Goal: Information Seeking & Learning: Learn about a topic

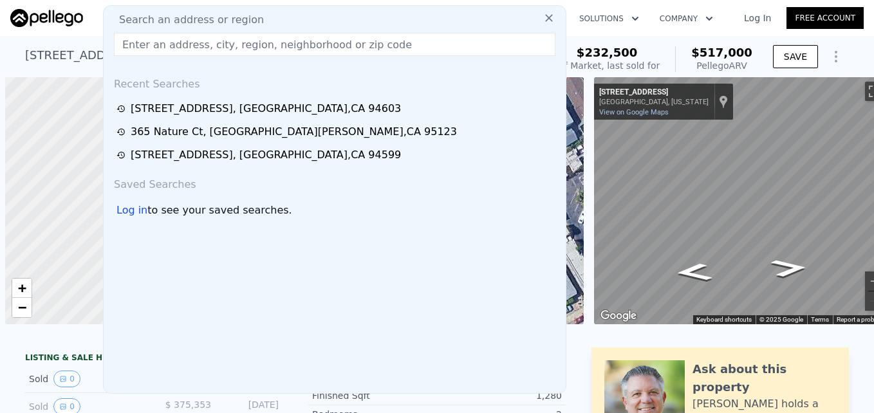
scroll to position [0, 5]
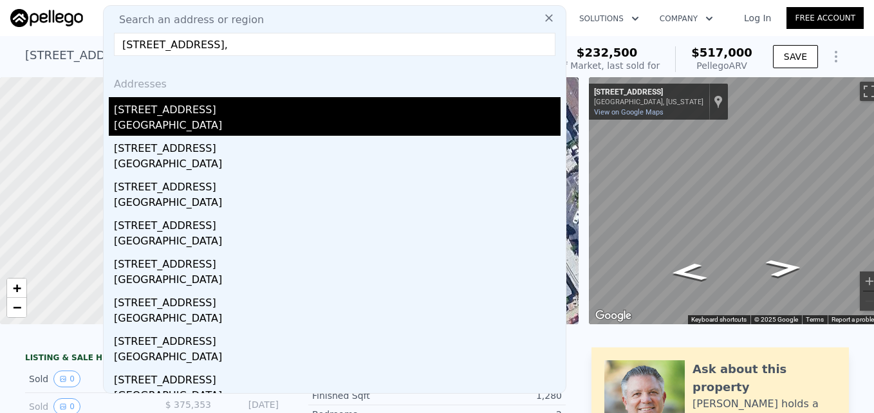
type input "[STREET_ADDRESS],"
click at [252, 120] on div "[GEOGRAPHIC_DATA]" at bounding box center [337, 127] width 447 height 18
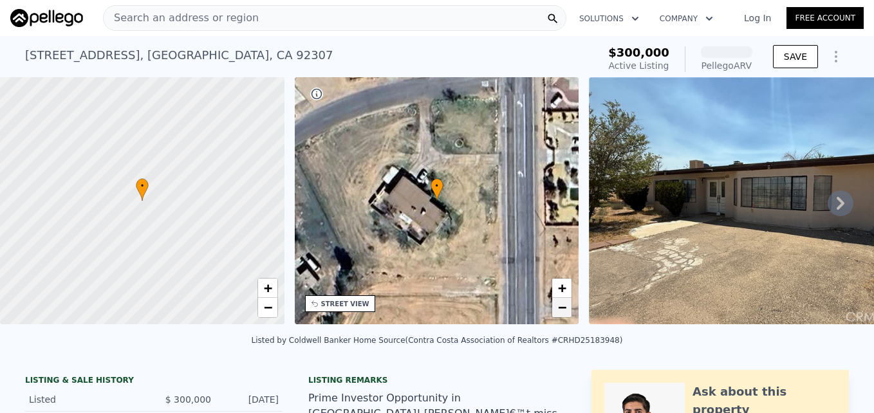
click at [563, 313] on span "−" at bounding box center [562, 307] width 8 height 16
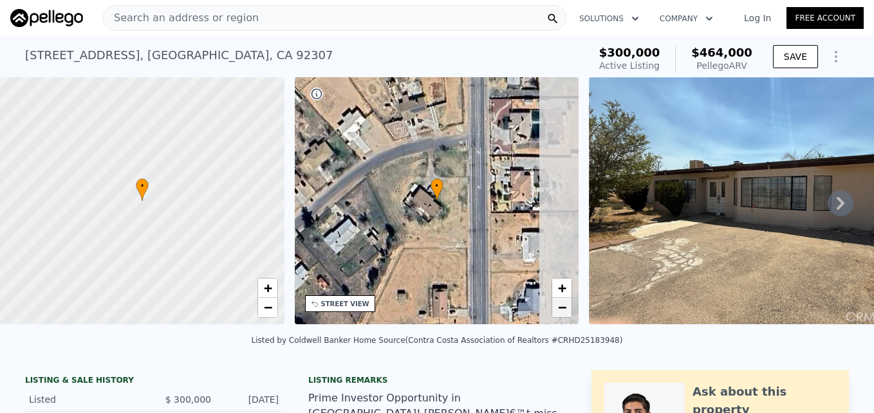
click at [563, 313] on span "−" at bounding box center [562, 307] width 8 height 16
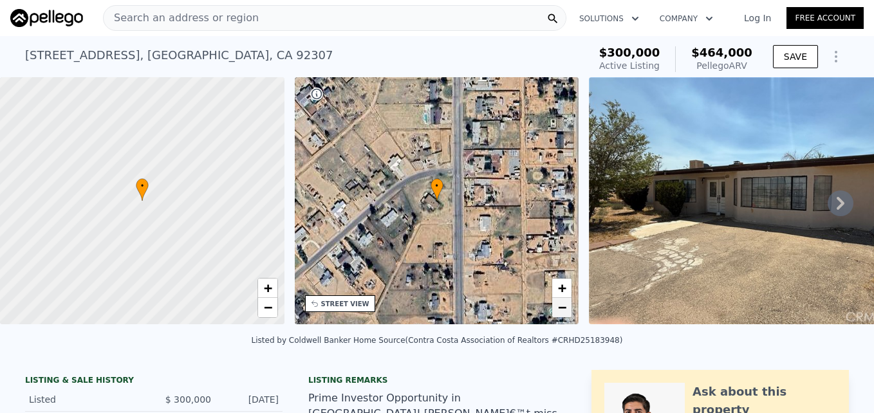
click at [563, 313] on span "−" at bounding box center [562, 307] width 8 height 16
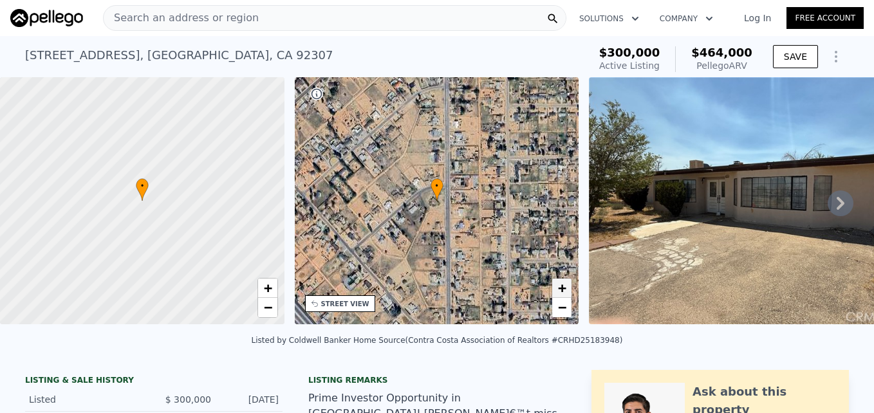
click at [565, 285] on span "+" at bounding box center [562, 288] width 8 height 16
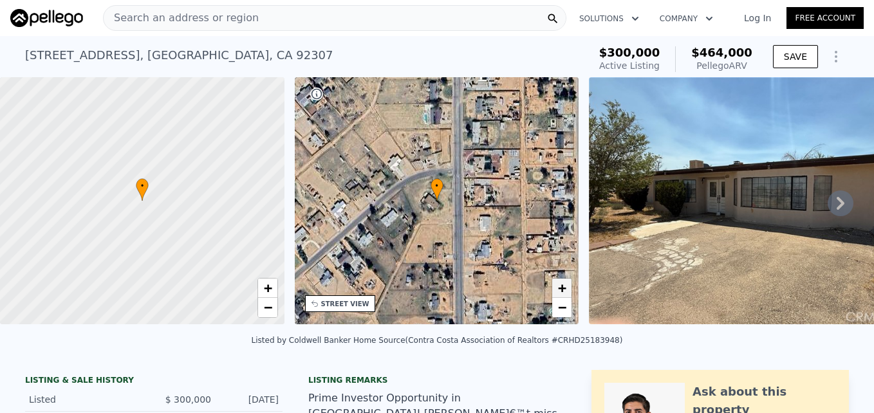
click at [565, 285] on span "+" at bounding box center [562, 288] width 8 height 16
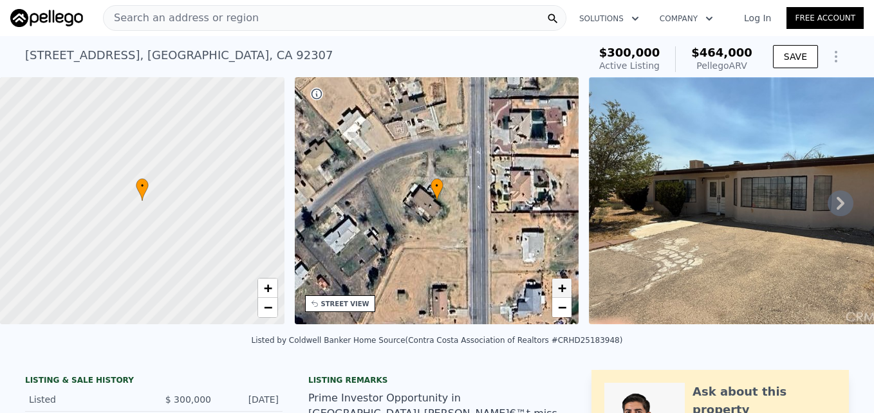
click at [565, 285] on span "+" at bounding box center [562, 288] width 8 height 16
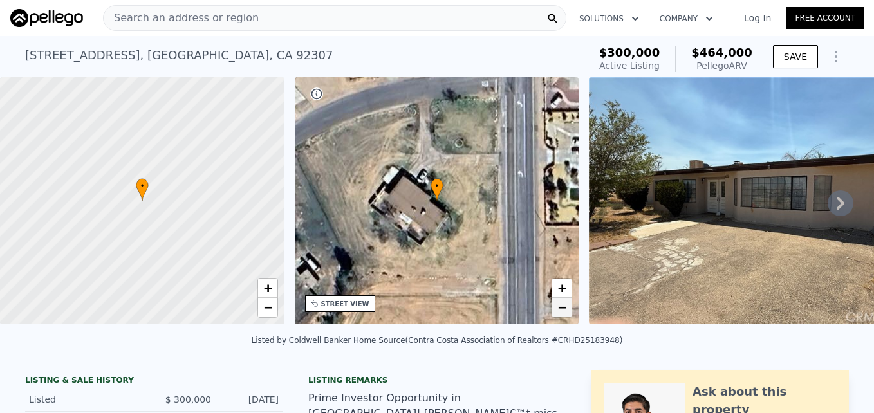
click at [562, 314] on span "−" at bounding box center [562, 307] width 8 height 16
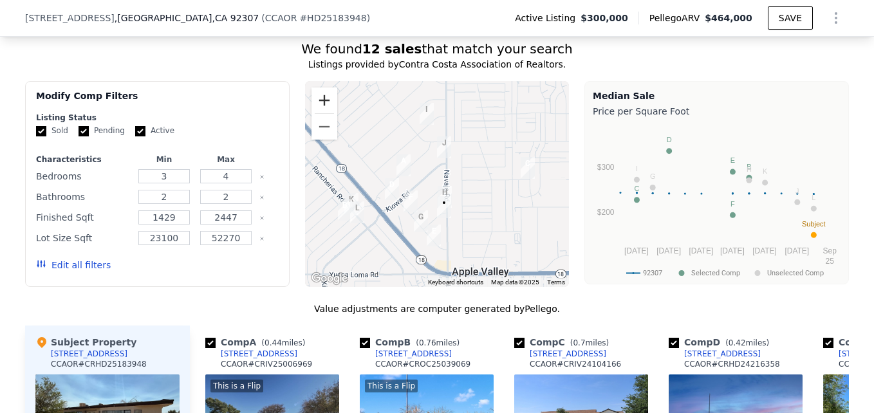
scroll to position [1122, 0]
click at [324, 111] on button "Zoom in" at bounding box center [325, 101] width 26 height 26
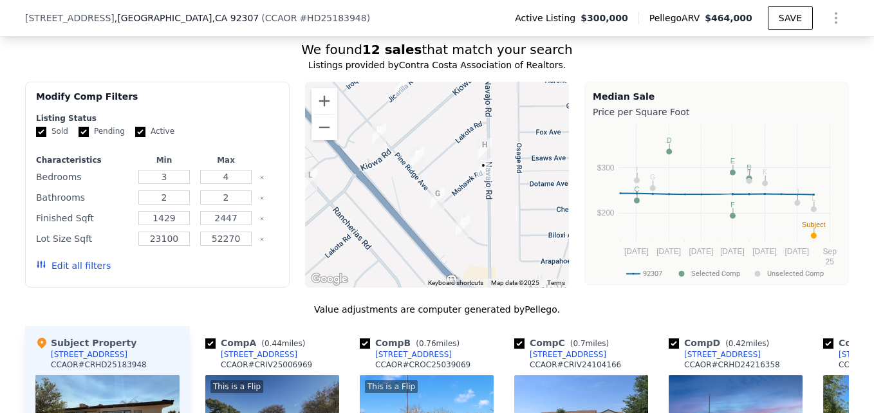
drag, startPoint x: 470, startPoint y: 239, endPoint x: 502, endPoint y: 160, distance: 85.8
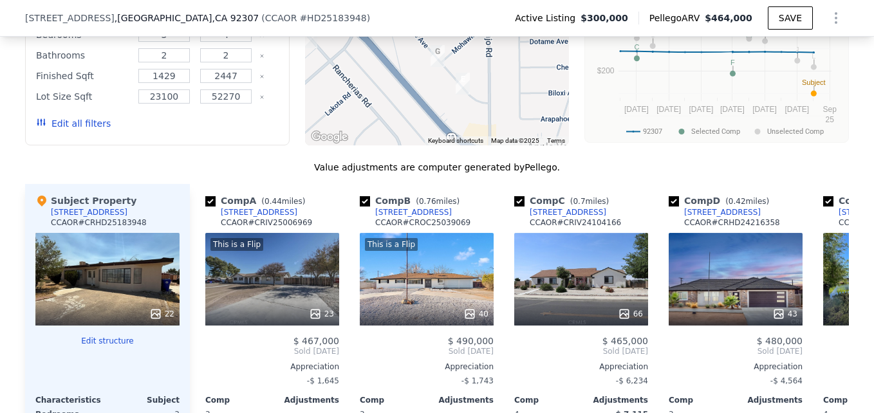
scroll to position [1265, 0]
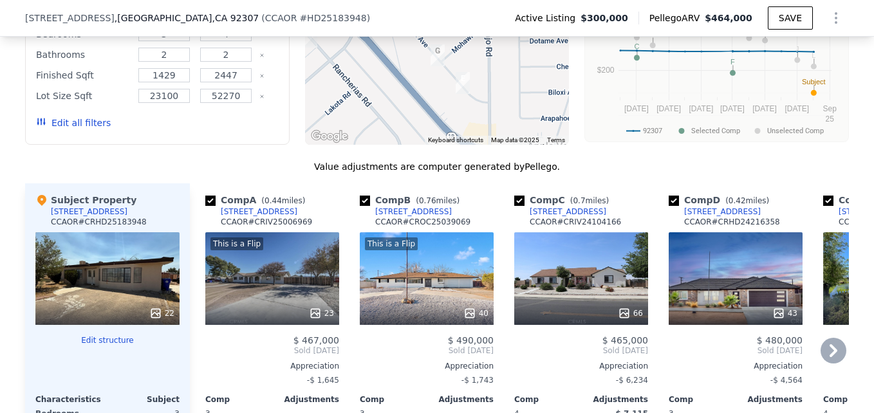
click at [279, 313] on div at bounding box center [272, 313] width 134 height 23
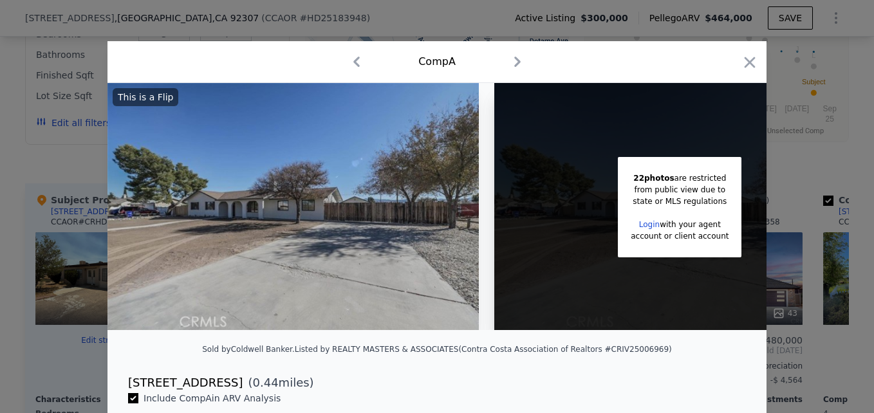
scroll to position [0, 104]
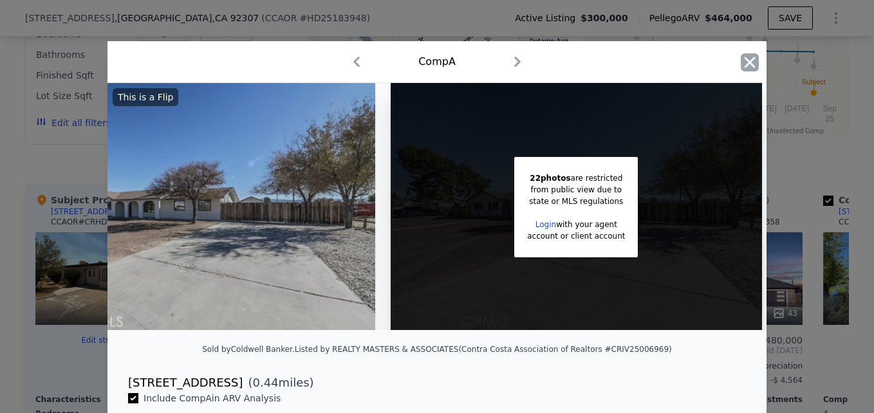
click at [745, 58] on icon "button" at bounding box center [750, 62] width 18 height 18
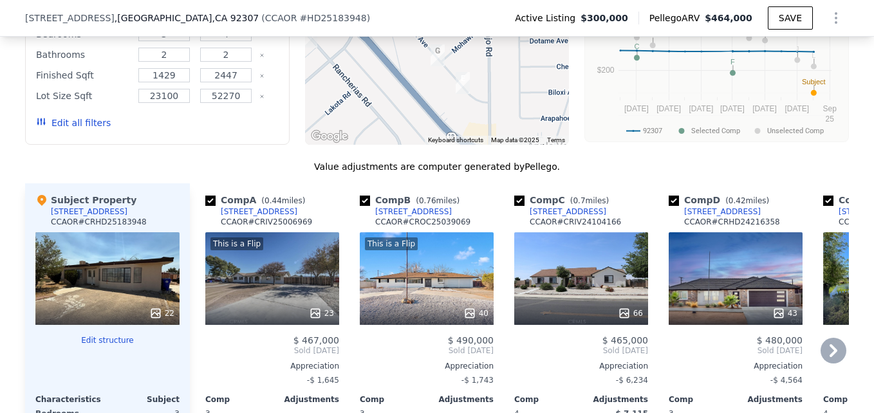
click at [445, 286] on div "This is a Flip 40" at bounding box center [427, 278] width 134 height 93
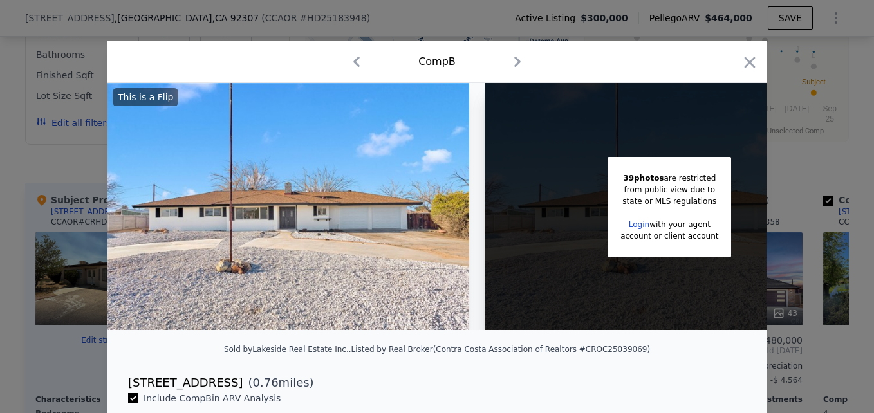
scroll to position [0, 102]
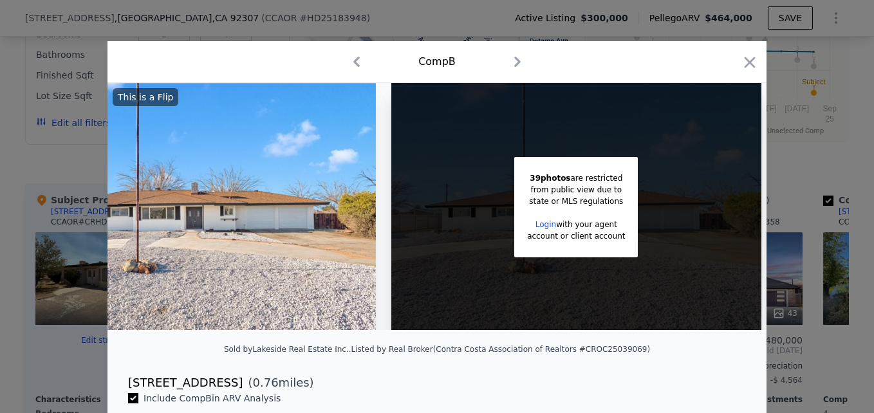
click at [755, 66] on div "Comp B" at bounding box center [437, 62] width 659 height 42
click at [747, 64] on icon "button" at bounding box center [750, 62] width 11 height 11
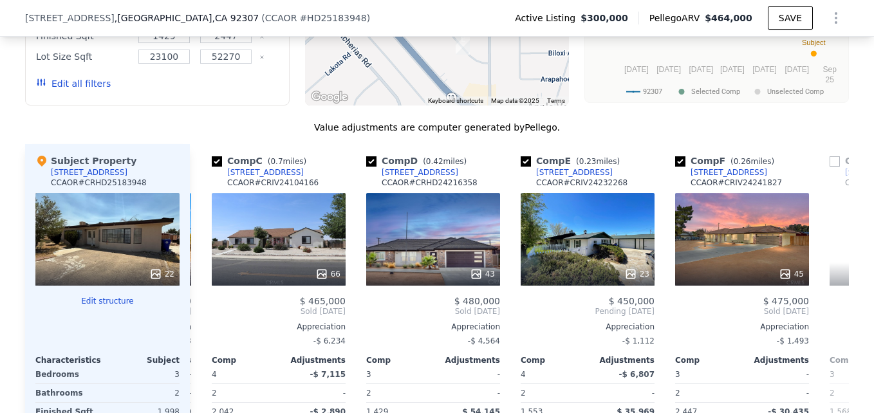
scroll to position [0, 303]
click at [581, 223] on div "23" at bounding box center [587, 239] width 134 height 93
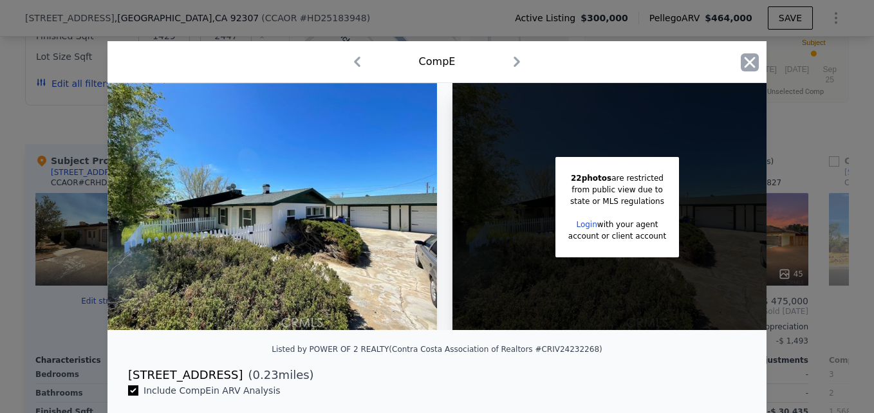
click at [751, 56] on icon "button" at bounding box center [750, 62] width 18 height 18
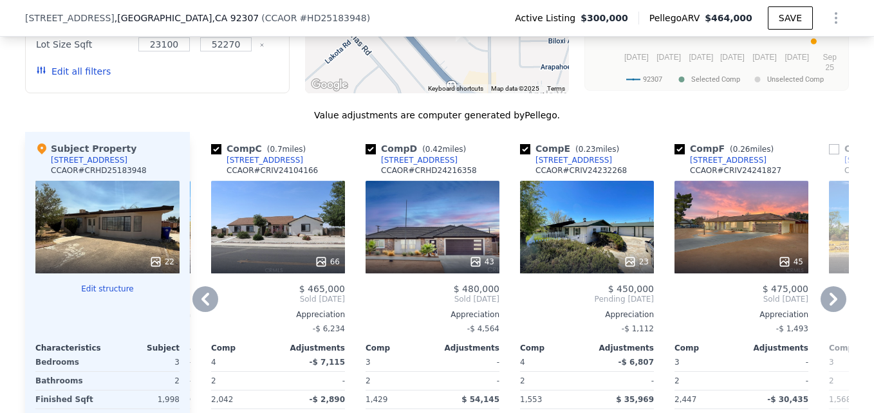
scroll to position [1317, 0]
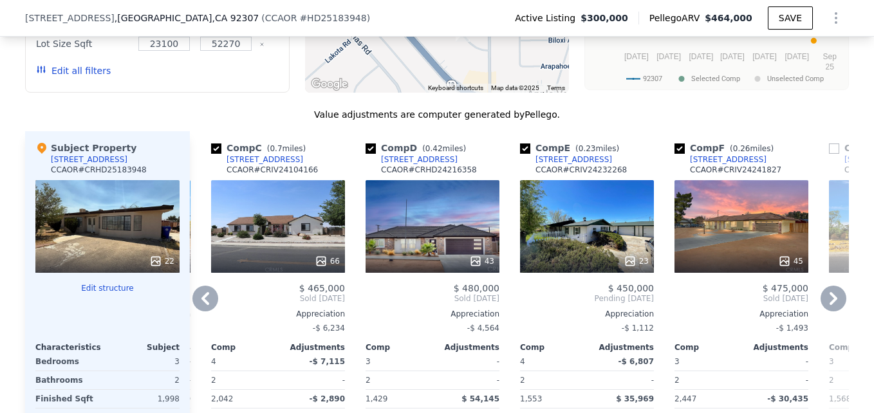
click at [563, 165] on div "[STREET_ADDRESS]" at bounding box center [574, 160] width 77 height 10
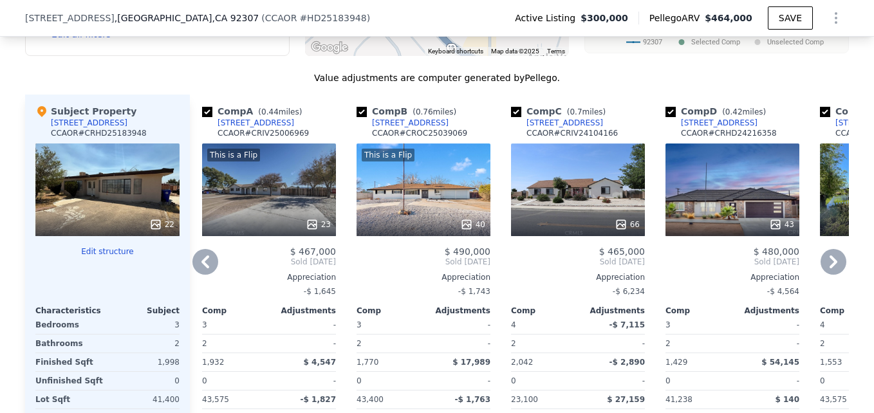
scroll to position [1353, 0]
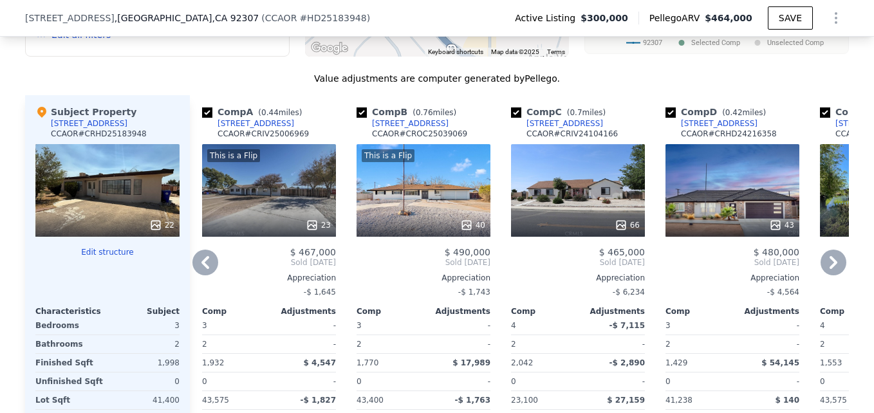
click at [382, 190] on div "This is a Flip 40" at bounding box center [424, 190] width 134 height 93
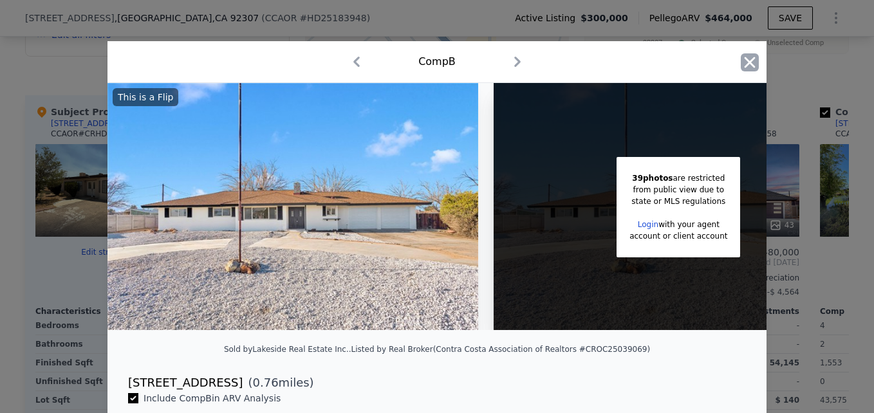
click at [749, 61] on icon "button" at bounding box center [750, 62] width 18 height 18
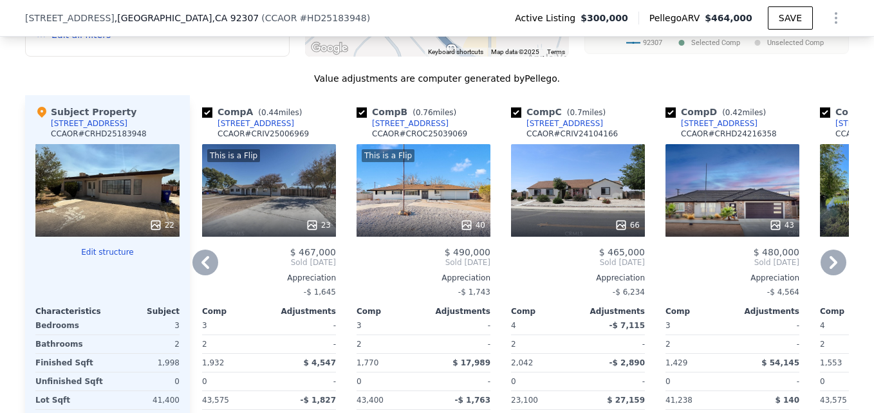
click at [396, 129] on div "[STREET_ADDRESS]" at bounding box center [410, 123] width 77 height 10
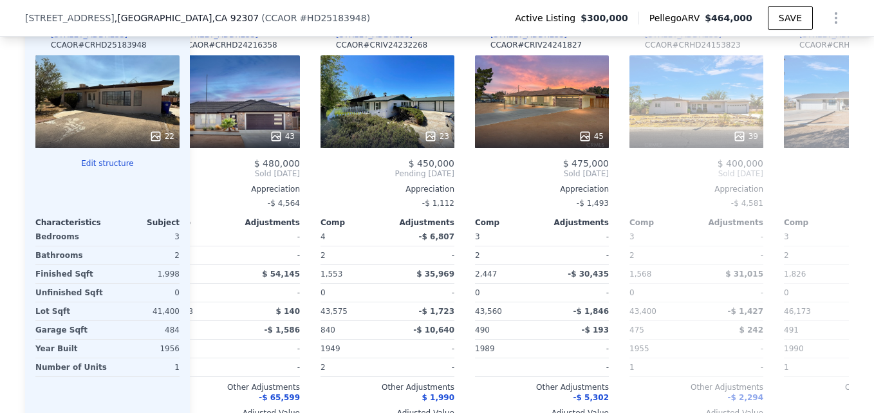
scroll to position [1443, 0]
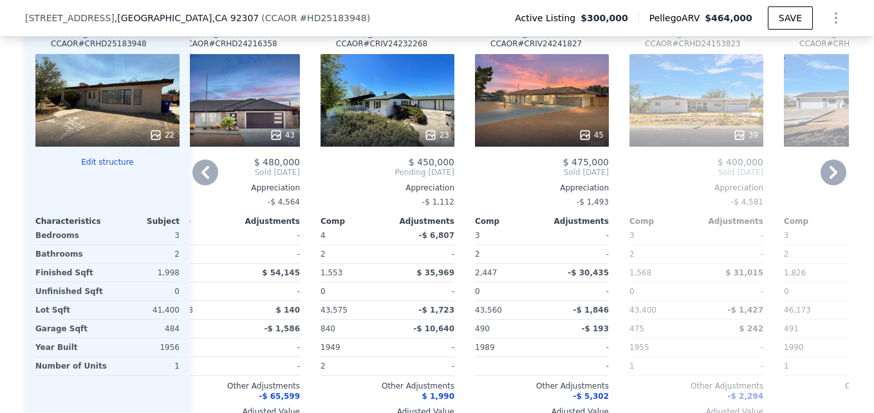
click at [416, 121] on div "23" at bounding box center [388, 100] width 134 height 93
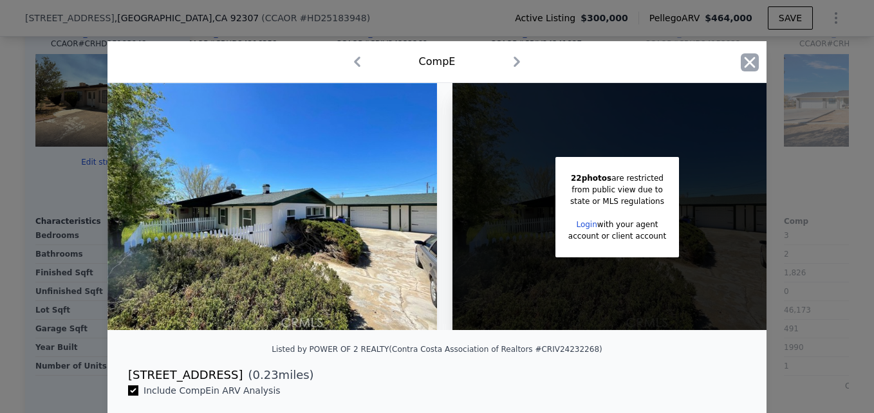
click at [742, 68] on icon "button" at bounding box center [750, 62] width 18 height 18
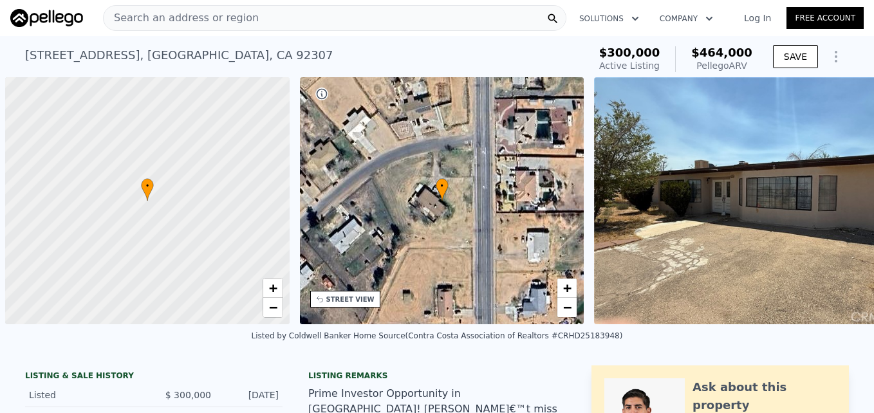
scroll to position [0, 5]
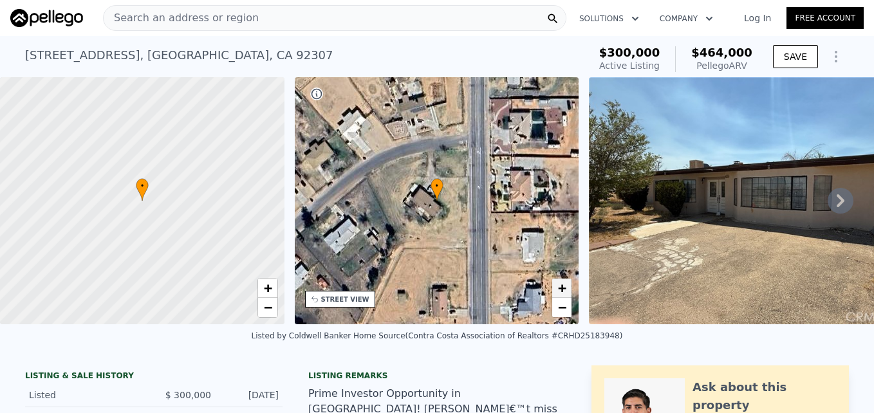
click at [562, 292] on span "+" at bounding box center [562, 288] width 8 height 16
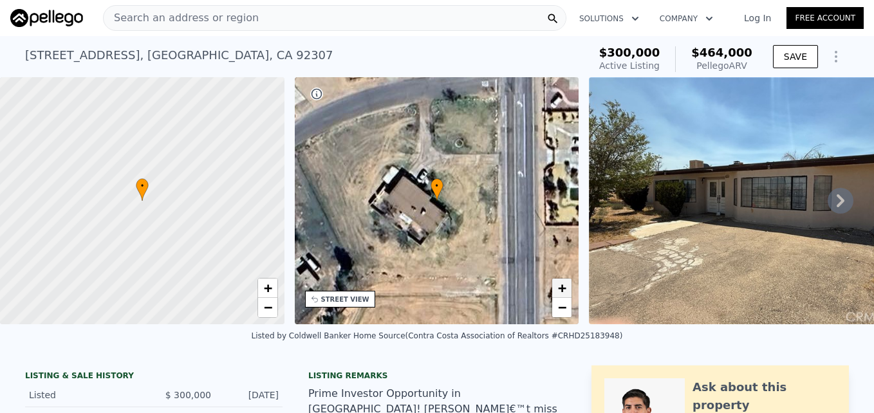
click at [562, 292] on span "+" at bounding box center [562, 288] width 8 height 16
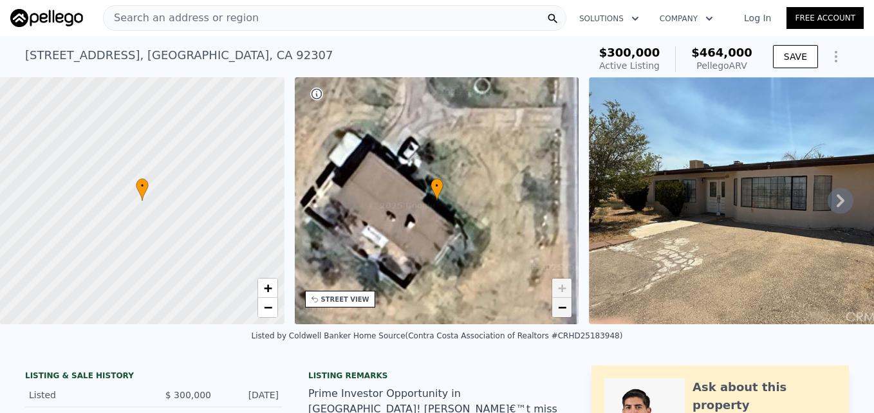
click at [563, 315] on link "−" at bounding box center [561, 307] width 19 height 19
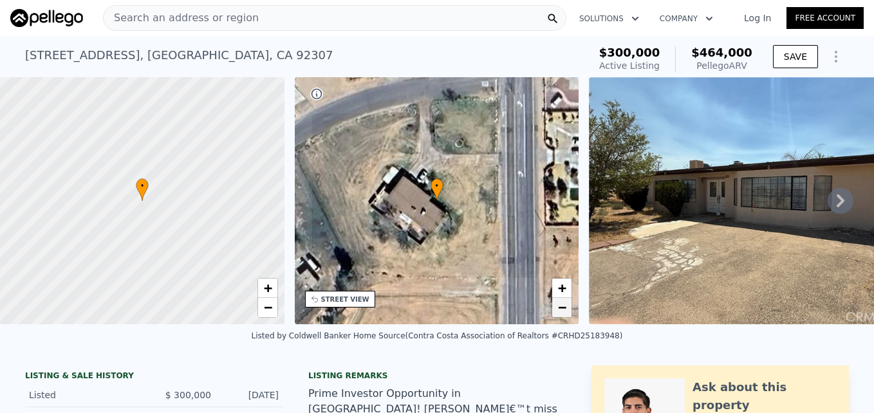
click at [563, 315] on link "−" at bounding box center [561, 307] width 19 height 19
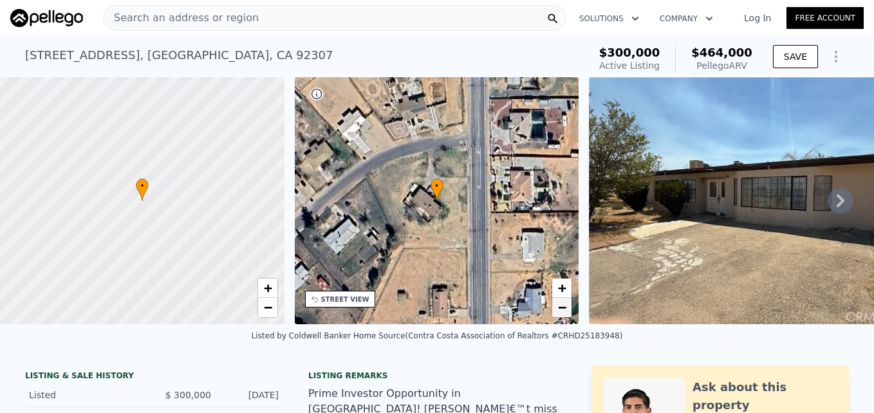
click at [563, 315] on link "−" at bounding box center [561, 307] width 19 height 19
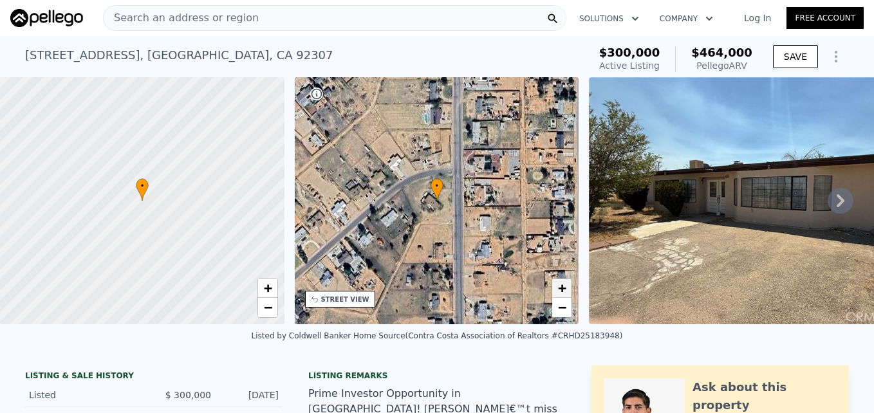
click at [561, 288] on span "+" at bounding box center [562, 288] width 8 height 16
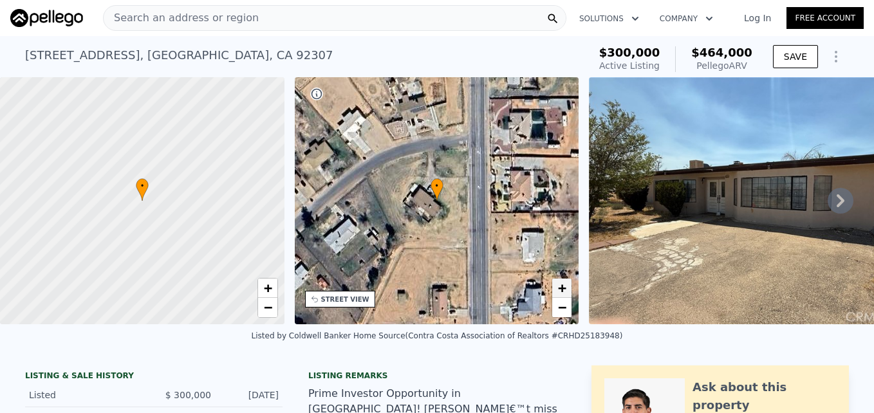
click at [561, 288] on span "+" at bounding box center [562, 288] width 8 height 16
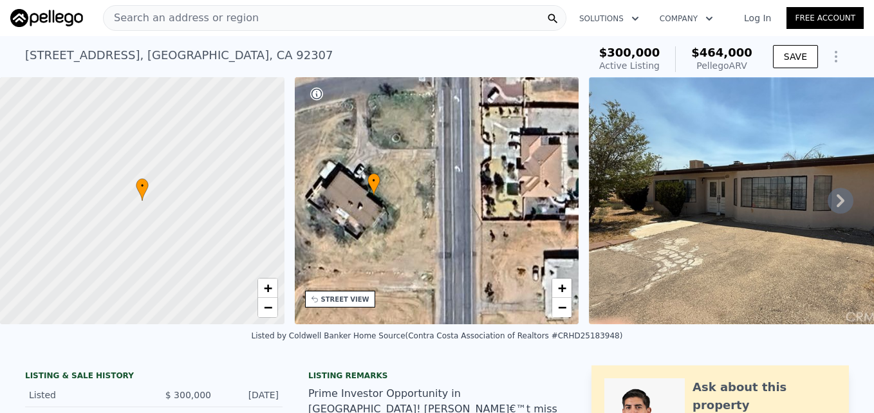
drag, startPoint x: 497, startPoint y: 245, endPoint x: 436, endPoint y: 243, distance: 60.5
click at [436, 243] on div "• + −" at bounding box center [437, 200] width 285 height 247
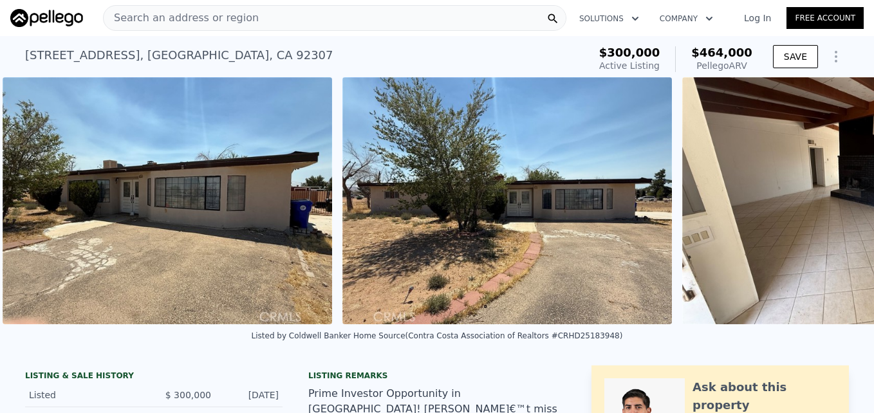
scroll to position [0, 589]
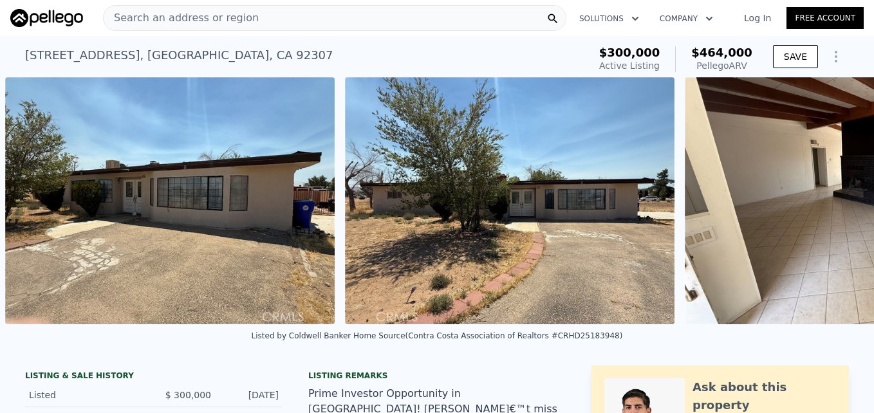
click at [416, 236] on img at bounding box center [510, 200] width 330 height 247
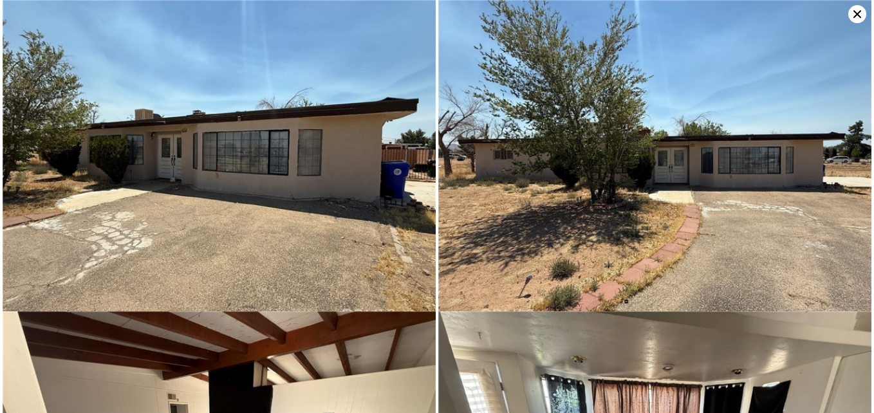
click at [850, 15] on icon at bounding box center [858, 14] width 18 height 18
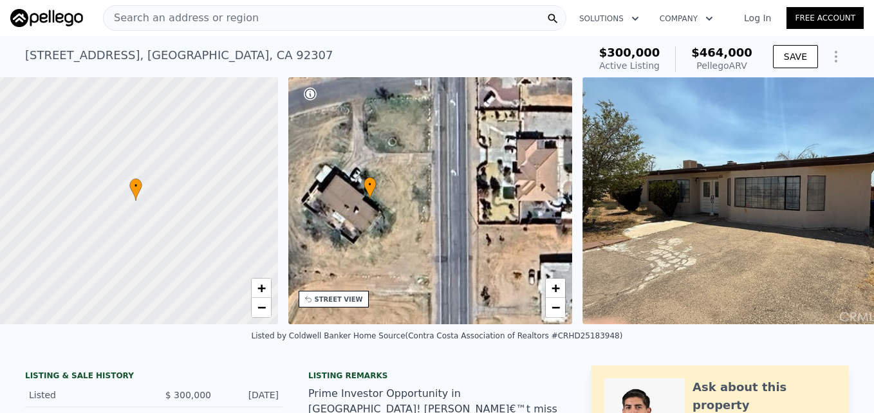
scroll to position [0, 5]
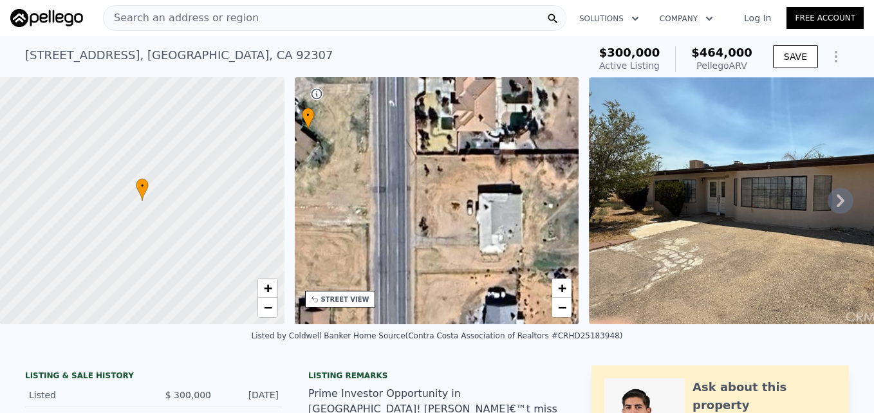
drag, startPoint x: 510, startPoint y: 247, endPoint x: 442, endPoint y: 178, distance: 97.4
click at [442, 178] on div "• + −" at bounding box center [437, 200] width 285 height 247
click at [566, 310] on span "−" at bounding box center [562, 307] width 8 height 16
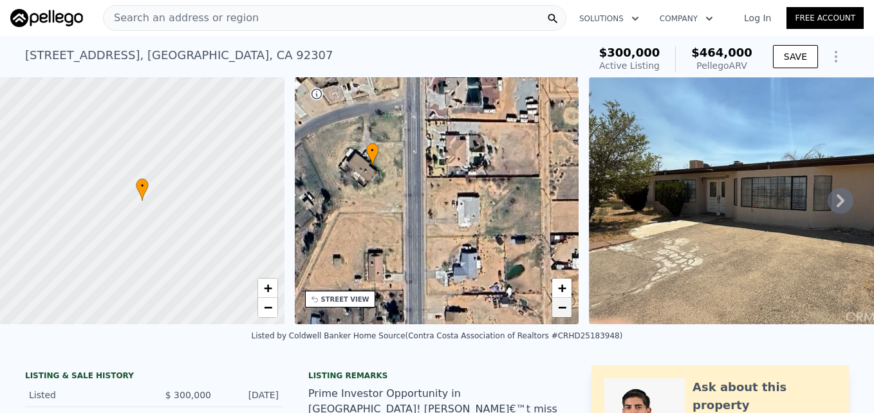
click at [566, 310] on span "−" at bounding box center [562, 307] width 8 height 16
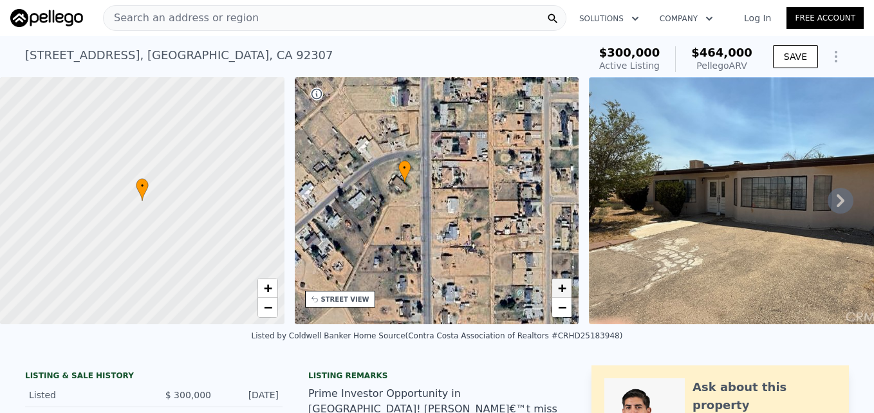
click at [562, 288] on span "+" at bounding box center [562, 288] width 8 height 16
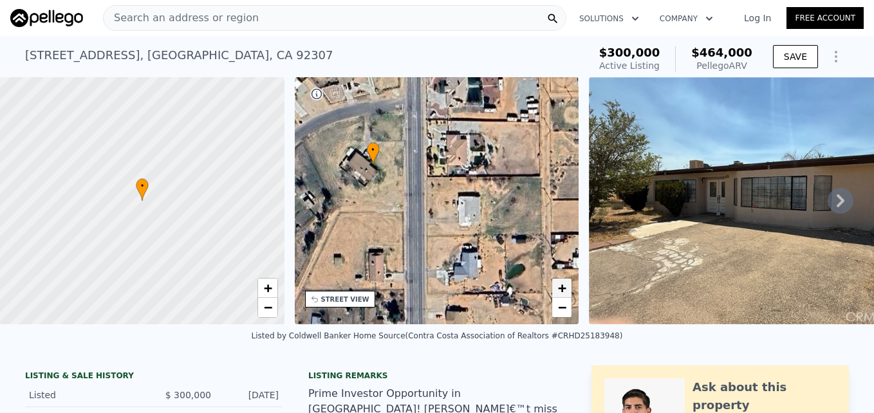
click at [562, 288] on span "+" at bounding box center [562, 288] width 8 height 16
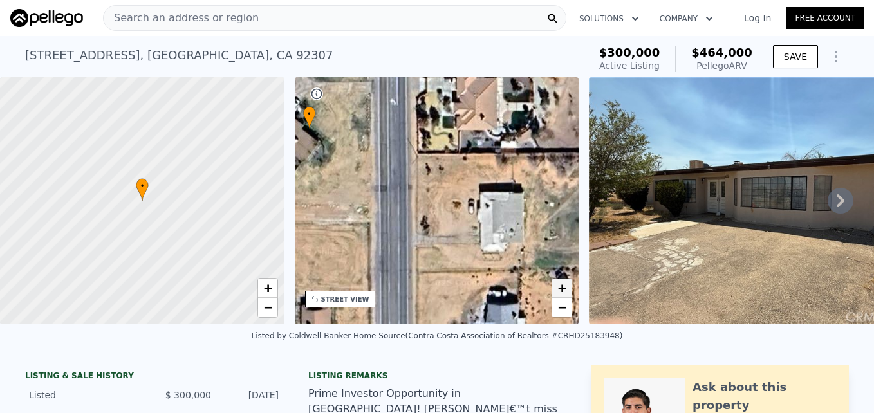
click at [562, 288] on span "+" at bounding box center [562, 288] width 8 height 16
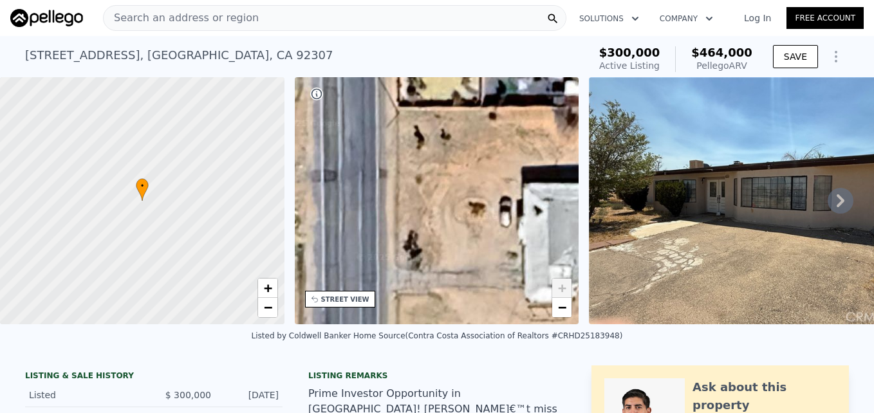
drag, startPoint x: 411, startPoint y: 189, endPoint x: 543, endPoint y: 203, distance: 132.2
click at [543, 203] on div "• + −" at bounding box center [437, 200] width 285 height 247
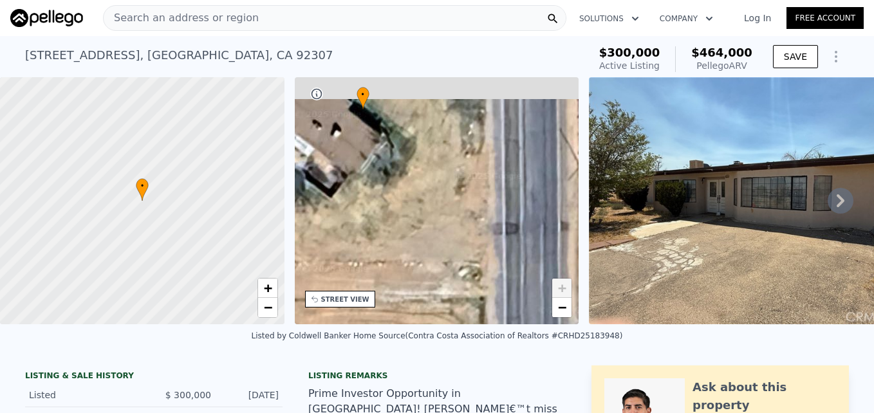
drag, startPoint x: 415, startPoint y: 203, endPoint x: 465, endPoint y: 242, distance: 63.9
click at [465, 242] on div "• + −" at bounding box center [437, 200] width 285 height 247
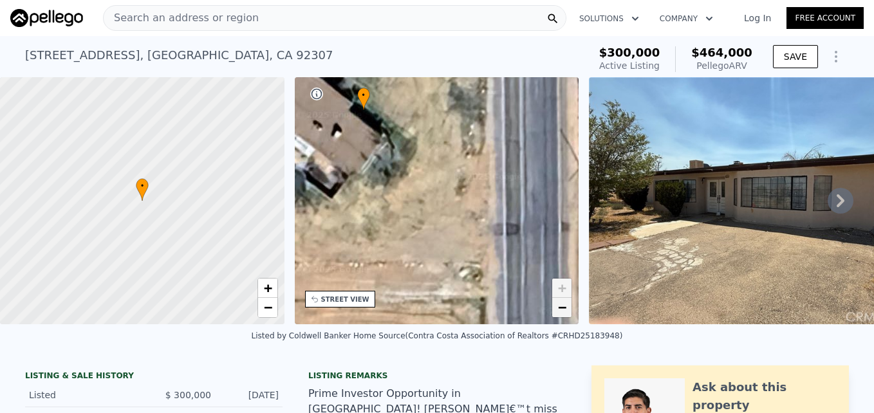
click at [563, 307] on span "−" at bounding box center [562, 307] width 8 height 16
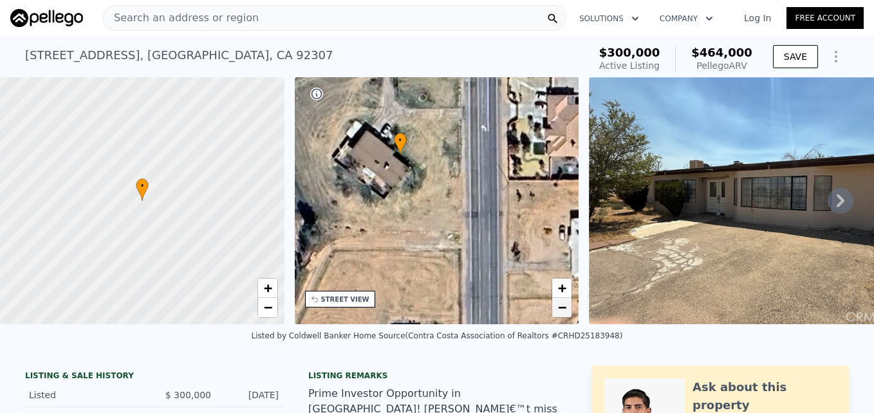
click at [560, 306] on span "−" at bounding box center [562, 307] width 8 height 16
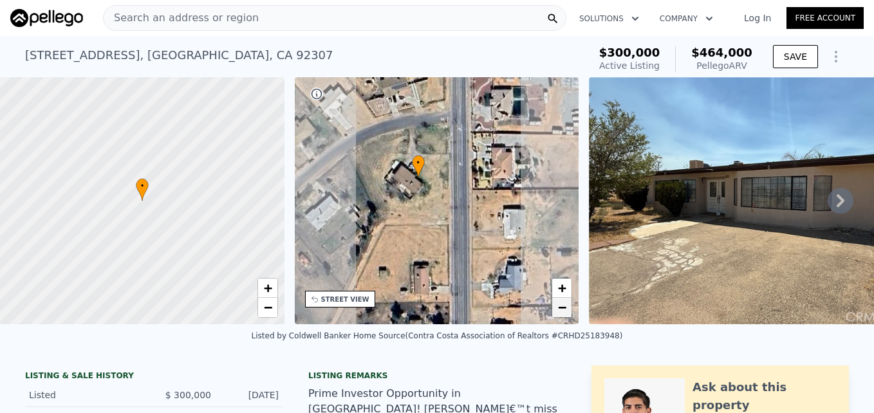
click at [561, 310] on span "−" at bounding box center [562, 307] width 8 height 16
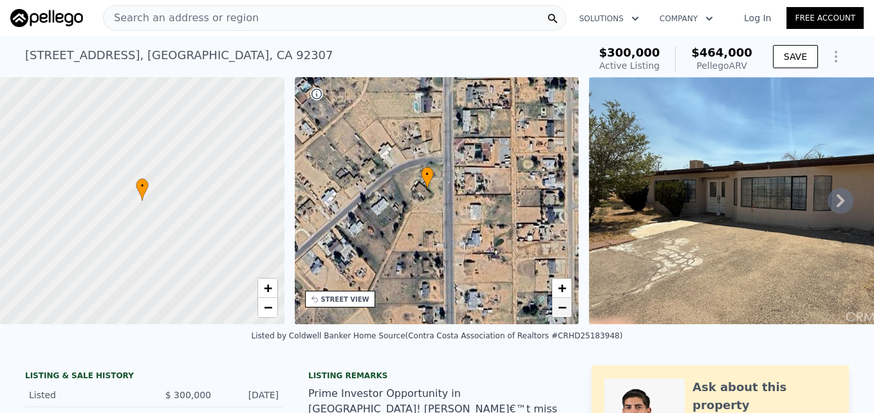
click at [561, 310] on span "−" at bounding box center [562, 307] width 8 height 16
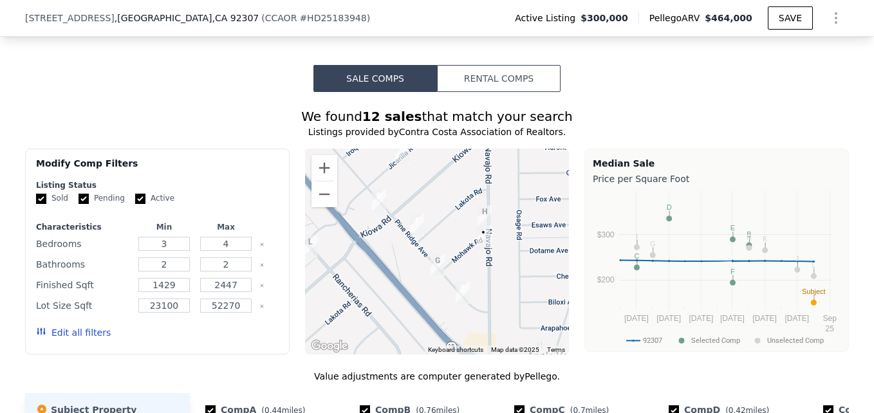
scroll to position [1050, 0]
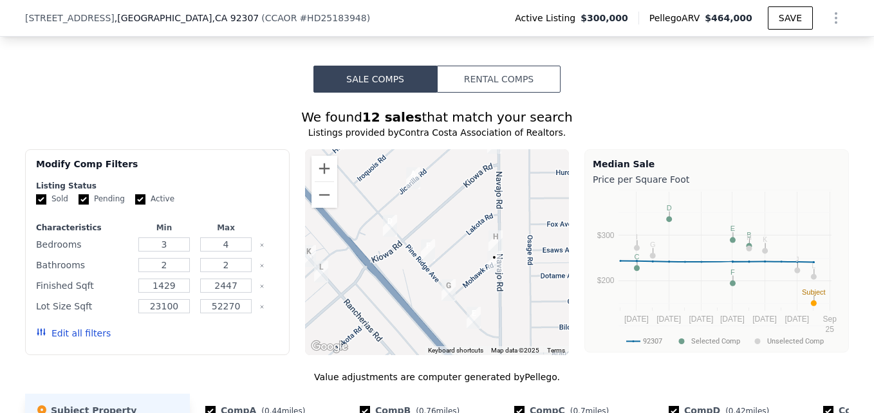
drag, startPoint x: 438, startPoint y: 254, endPoint x: 460, endPoint y: 301, distance: 52.4
click at [460, 301] on div at bounding box center [437, 252] width 265 height 206
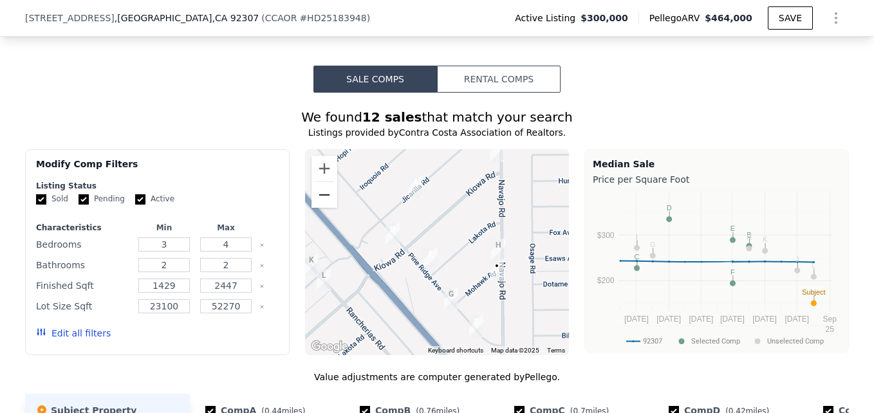
click at [317, 200] on button "Zoom out" at bounding box center [325, 195] width 26 height 26
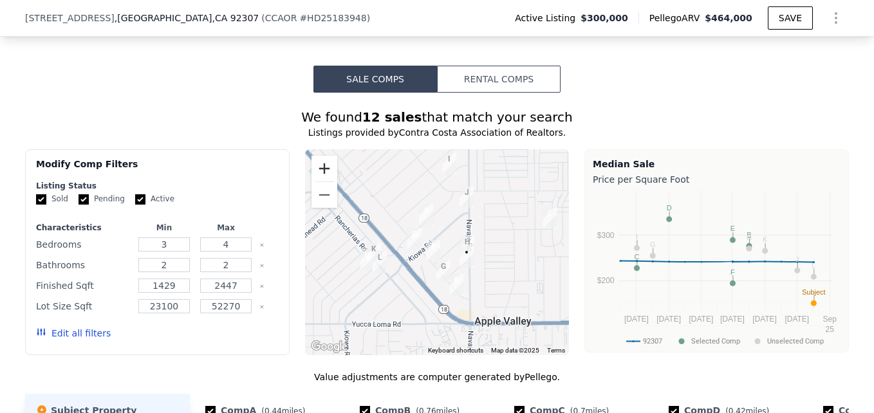
click at [314, 179] on button "Zoom in" at bounding box center [325, 169] width 26 height 26
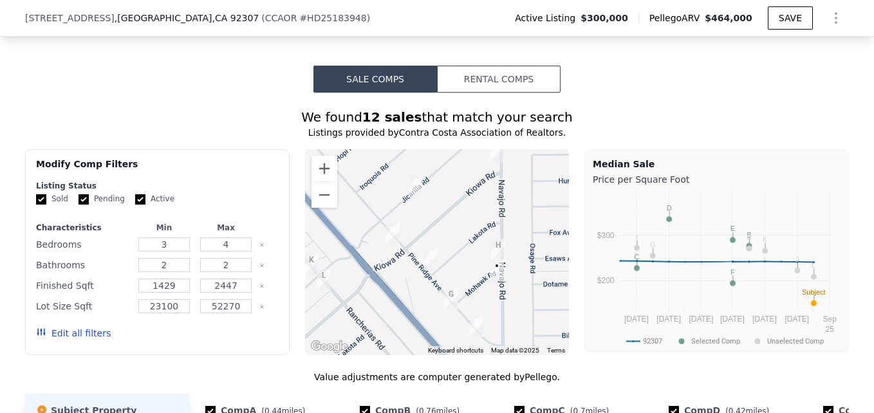
click at [425, 240] on div at bounding box center [437, 252] width 265 height 206
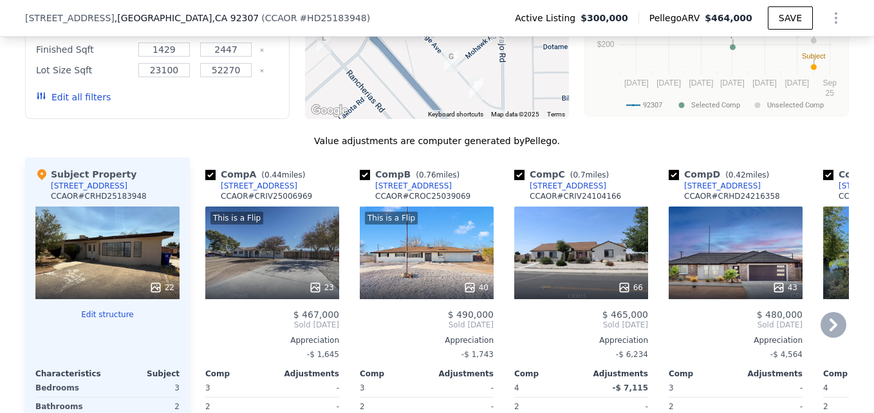
scroll to position [1287, 0]
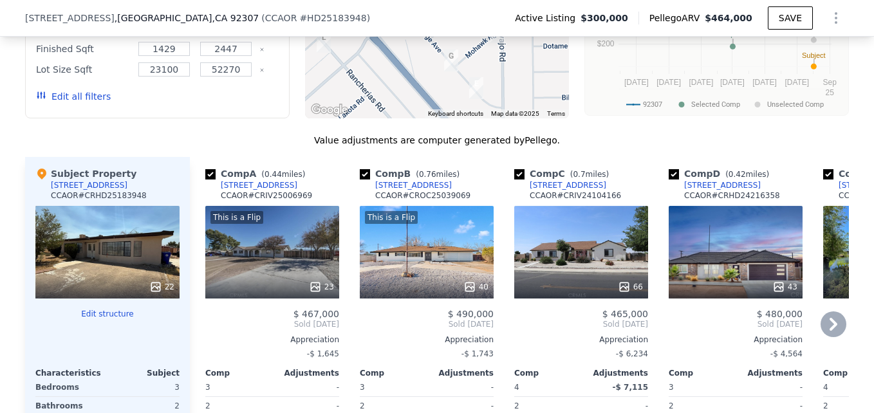
click at [249, 191] on div "[STREET_ADDRESS]" at bounding box center [259, 185] width 77 height 10
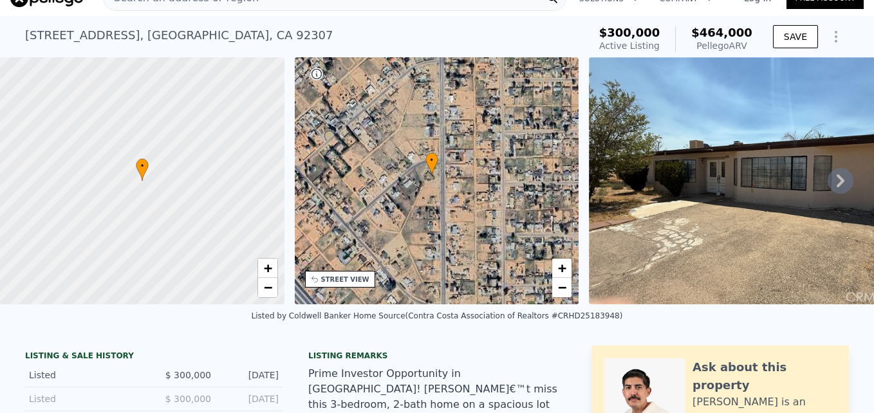
scroll to position [0, 0]
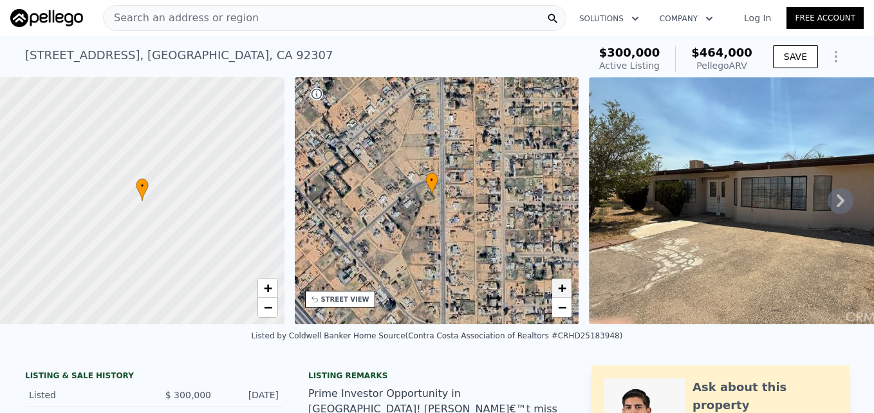
click at [564, 288] on span "+" at bounding box center [562, 288] width 8 height 16
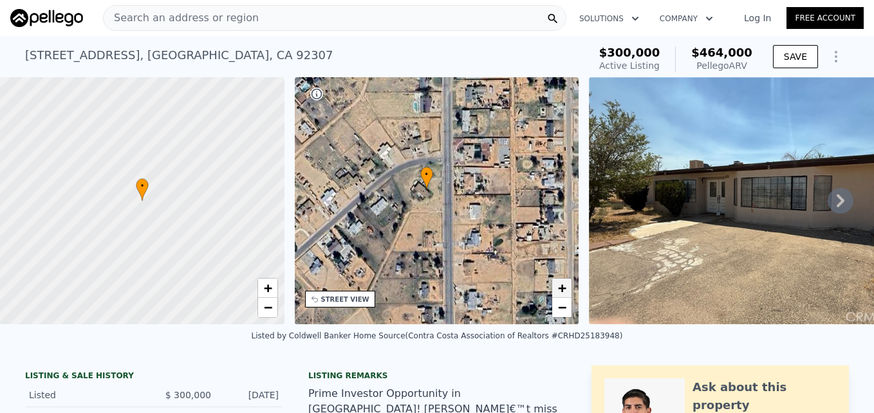
click at [564, 288] on span "+" at bounding box center [562, 288] width 8 height 16
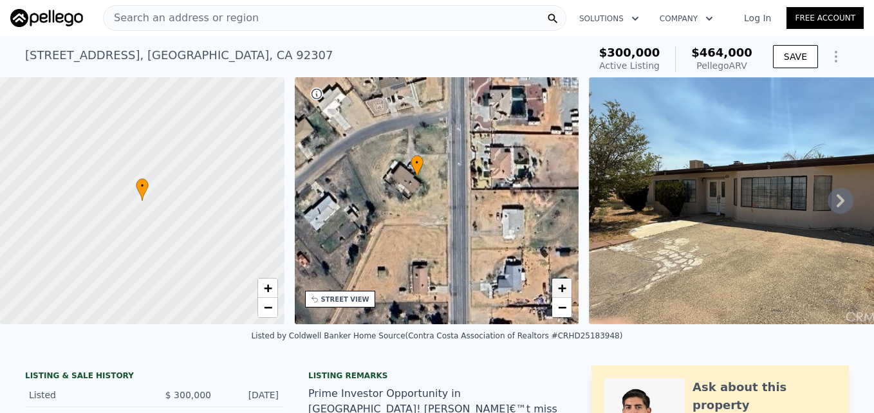
click at [564, 288] on span "+" at bounding box center [562, 288] width 8 height 16
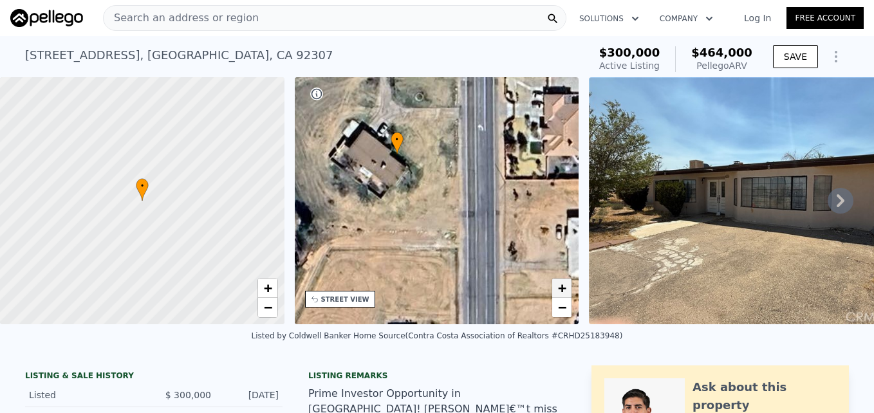
click at [564, 288] on span "+" at bounding box center [562, 288] width 8 height 16
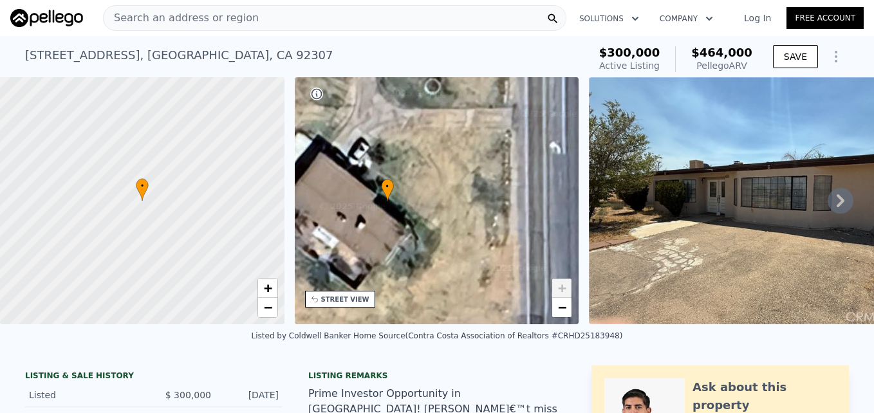
drag, startPoint x: 476, startPoint y: 165, endPoint x: 490, endPoint y: 239, distance: 75.4
click at [490, 239] on div "• + −" at bounding box center [437, 200] width 285 height 247
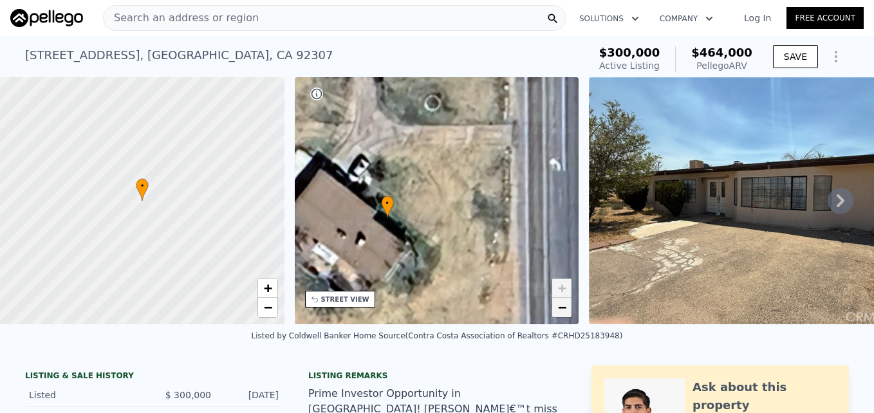
click at [567, 305] on span "−" at bounding box center [562, 307] width 8 height 16
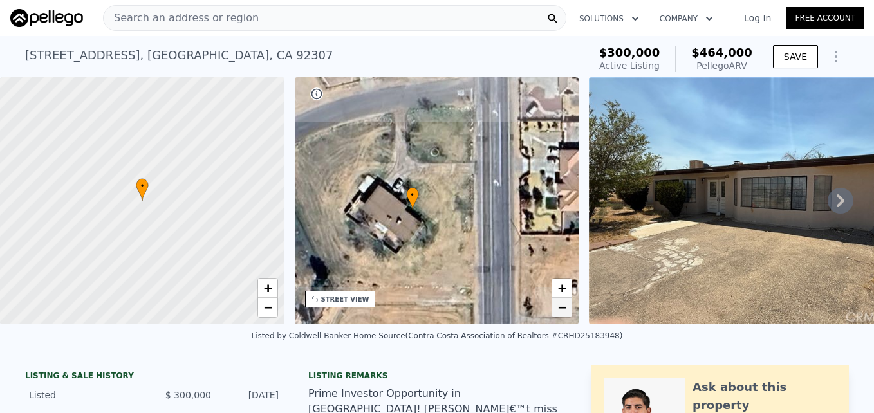
click at [567, 305] on span "−" at bounding box center [562, 307] width 8 height 16
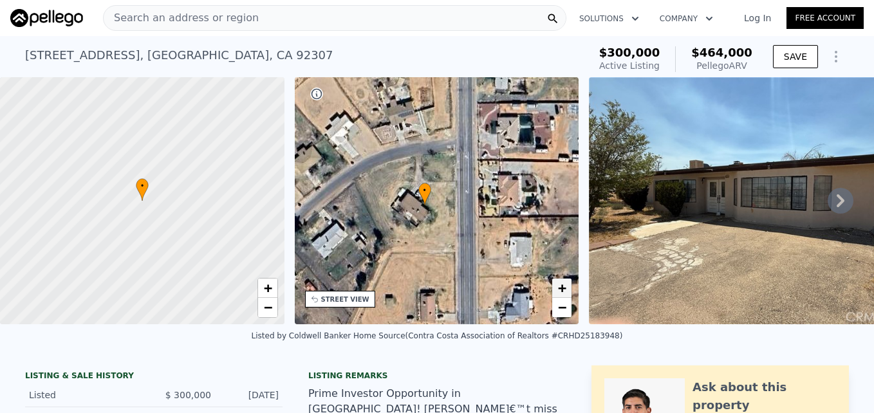
click at [565, 294] on span "+" at bounding box center [562, 288] width 8 height 16
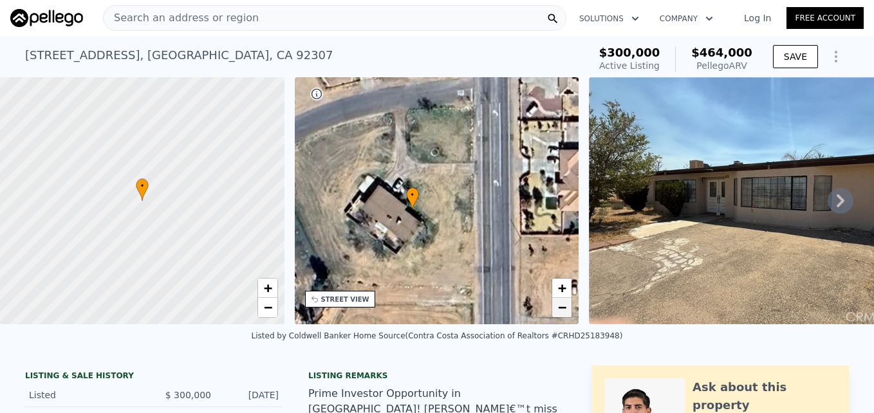
click at [567, 306] on link "−" at bounding box center [561, 307] width 19 height 19
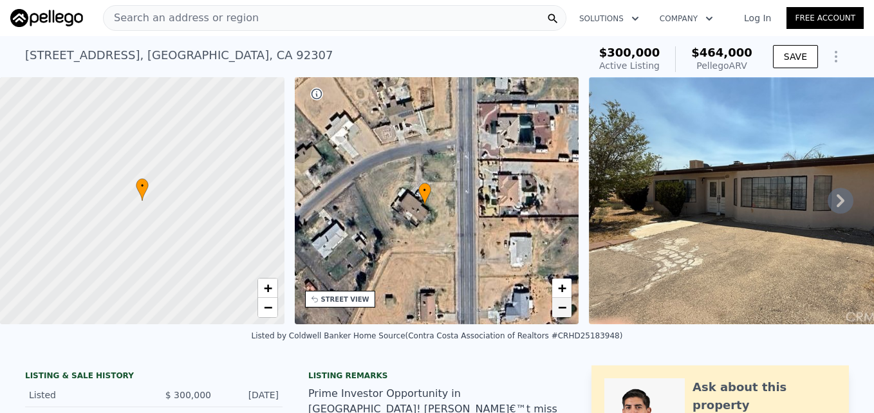
click at [566, 305] on span "−" at bounding box center [562, 307] width 8 height 16
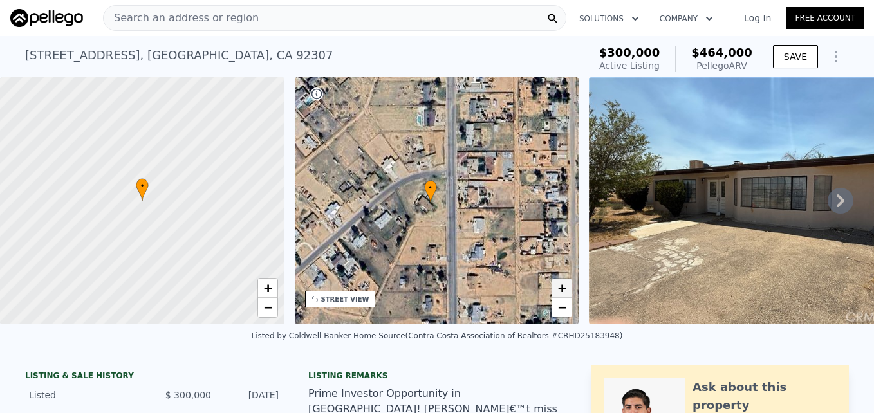
click at [558, 283] on span "+" at bounding box center [562, 288] width 8 height 16
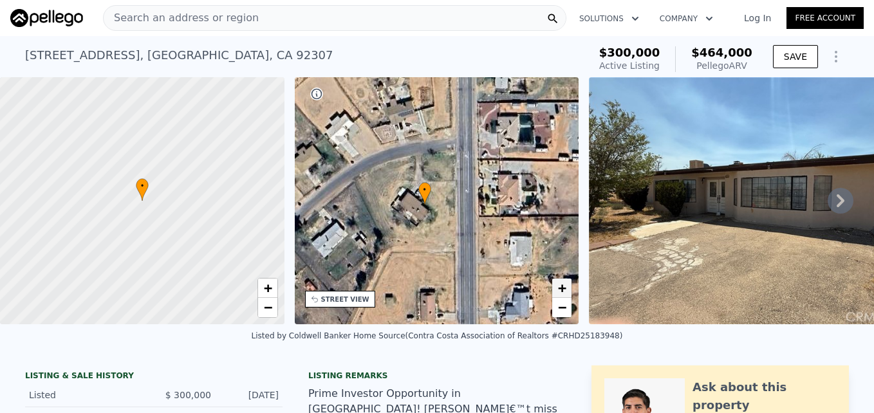
click at [558, 283] on span "+" at bounding box center [562, 288] width 8 height 16
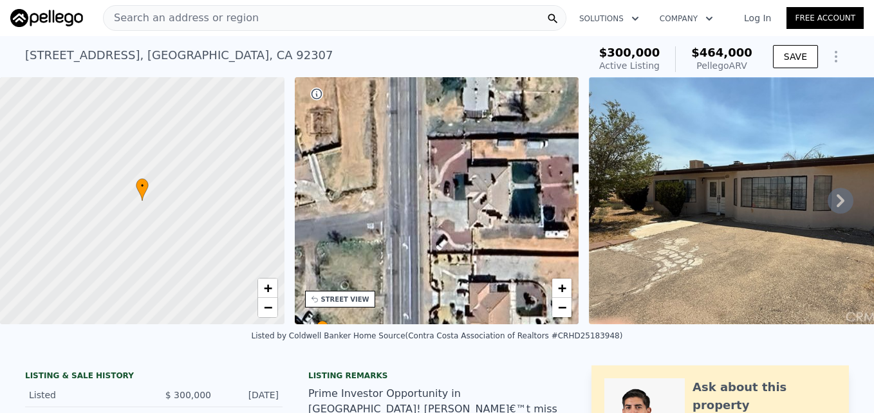
drag, startPoint x: 557, startPoint y: 163, endPoint x: 467, endPoint y: 297, distance: 162.0
click at [467, 297] on div "• + −" at bounding box center [437, 200] width 285 height 247
click at [565, 318] on div "• + −" at bounding box center [437, 200] width 285 height 247
click at [559, 305] on span "−" at bounding box center [562, 307] width 8 height 16
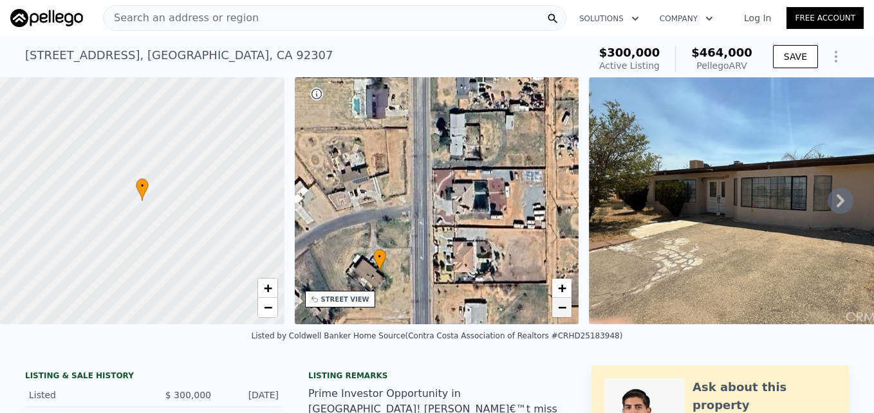
click at [559, 305] on span "−" at bounding box center [562, 307] width 8 height 16
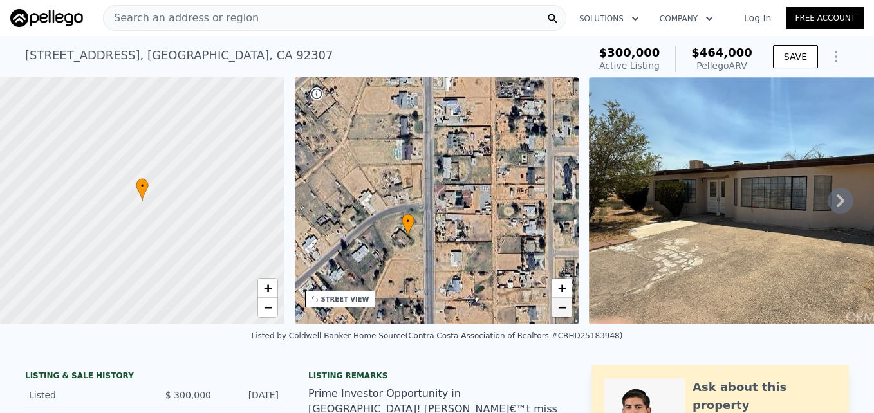
click at [559, 303] on span "−" at bounding box center [562, 307] width 8 height 16
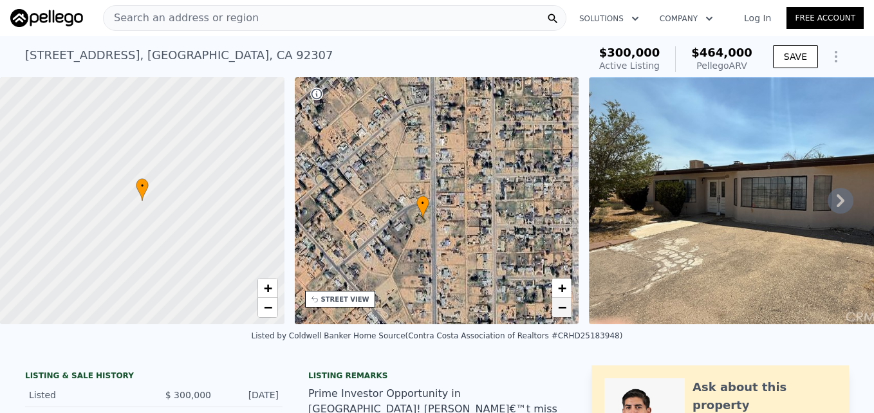
click at [559, 302] on span "−" at bounding box center [562, 307] width 8 height 16
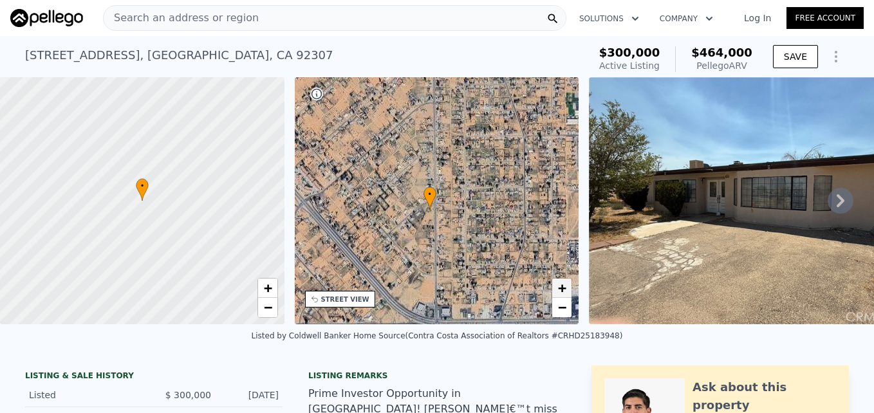
click at [558, 291] on span "+" at bounding box center [562, 288] width 8 height 16
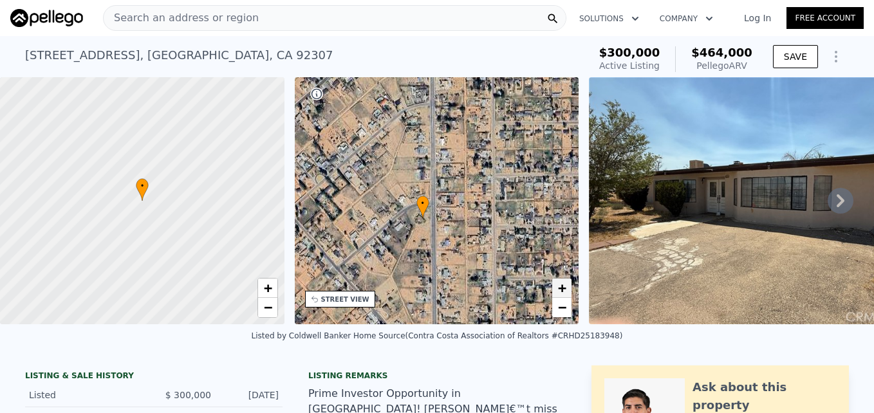
click at [558, 291] on span "+" at bounding box center [562, 288] width 8 height 16
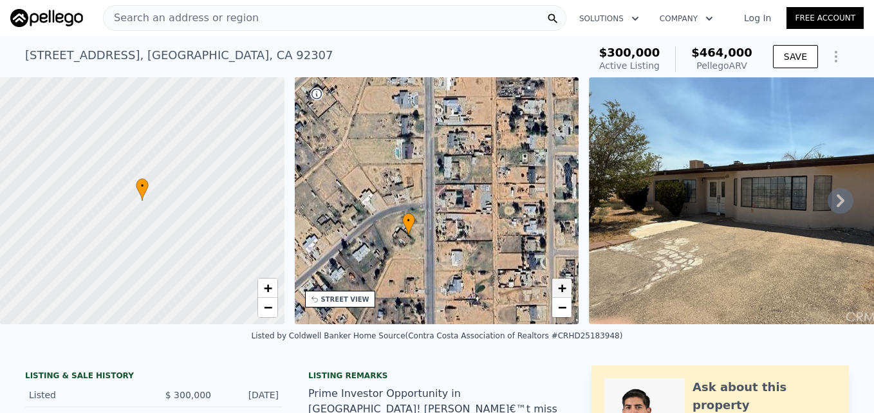
click at [558, 291] on span "+" at bounding box center [562, 288] width 8 height 16
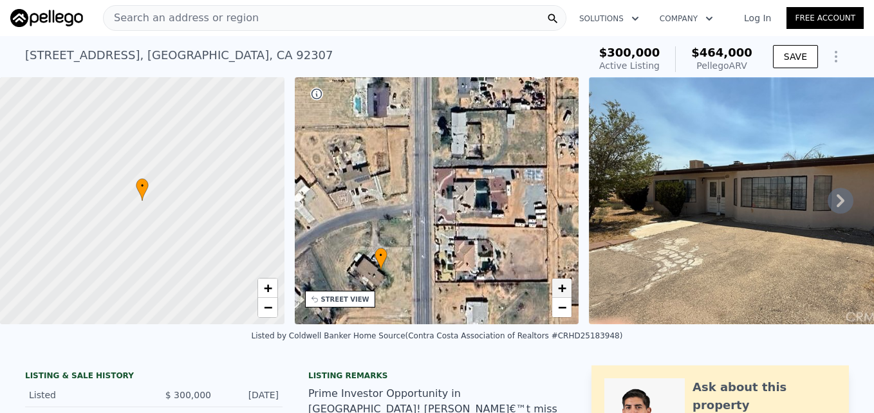
click at [558, 291] on span "+" at bounding box center [562, 288] width 8 height 16
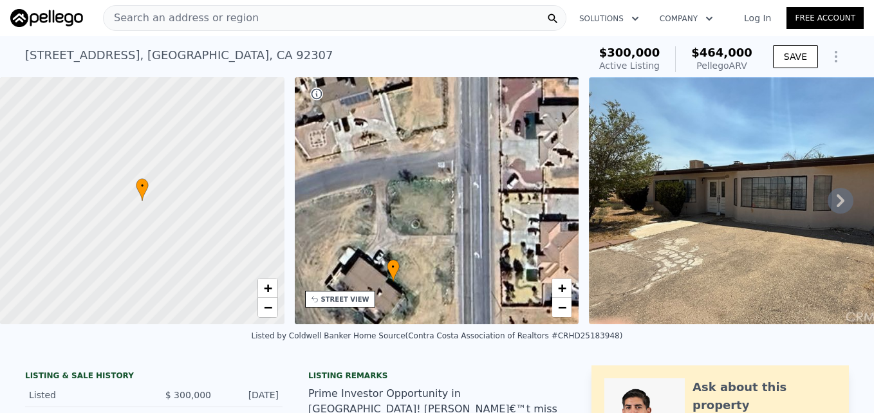
drag, startPoint x: 411, startPoint y: 238, endPoint x: 479, endPoint y: 180, distance: 89.5
click at [479, 180] on div "• + −" at bounding box center [437, 200] width 285 height 247
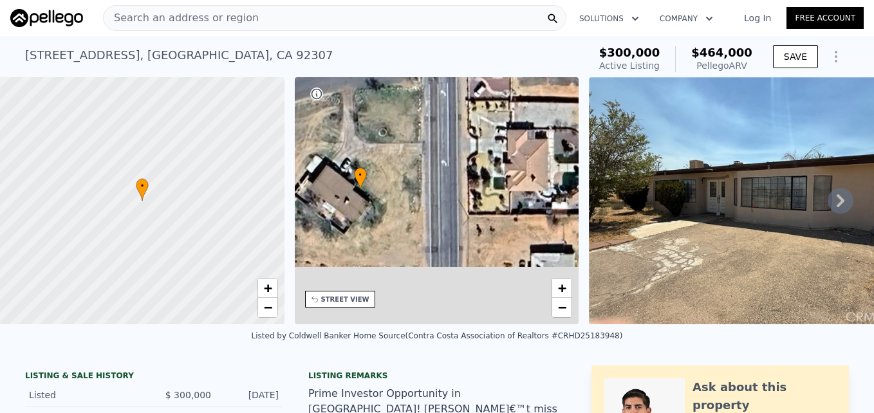
drag, startPoint x: 460, startPoint y: 314, endPoint x: 422, endPoint y: 200, distance: 120.5
click at [422, 200] on div "• + −" at bounding box center [437, 200] width 285 height 247
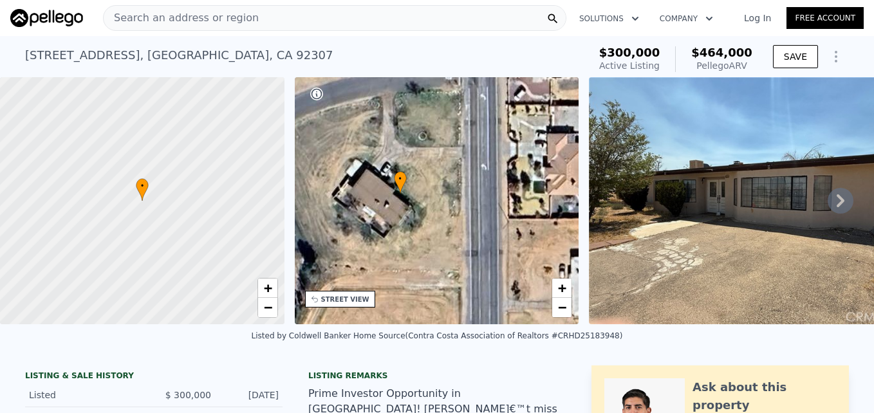
drag, startPoint x: 433, startPoint y: 221, endPoint x: 479, endPoint y: 248, distance: 53.3
click at [479, 248] on div "• + −" at bounding box center [437, 200] width 285 height 247
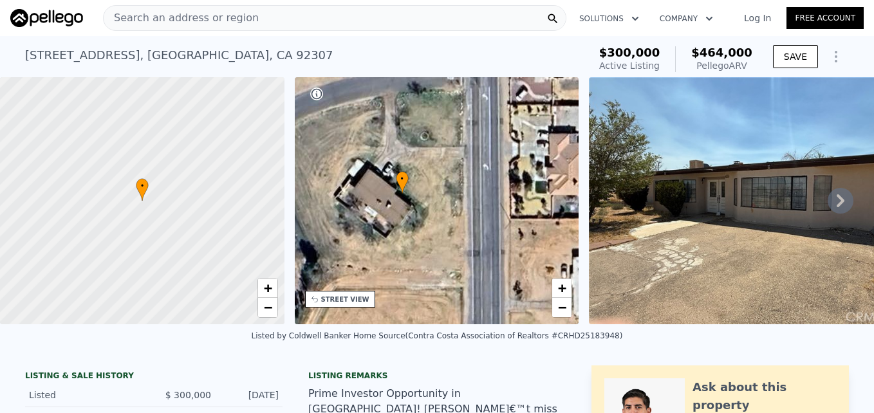
scroll to position [10, 0]
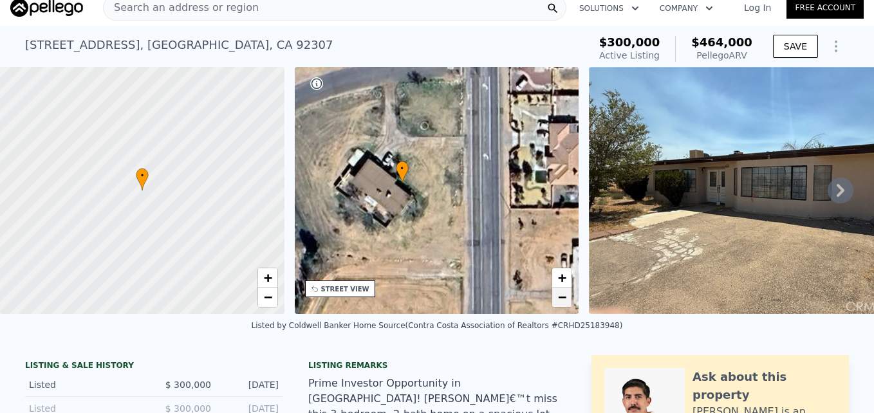
click at [560, 298] on span "−" at bounding box center [562, 297] width 8 height 16
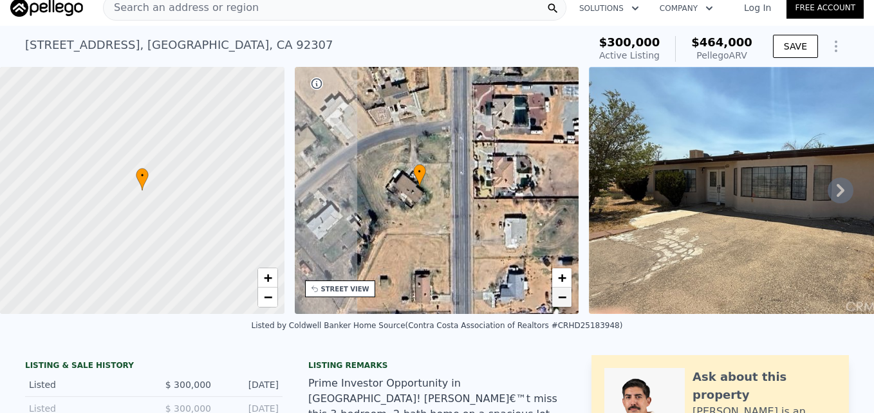
click at [561, 299] on span "−" at bounding box center [562, 297] width 8 height 16
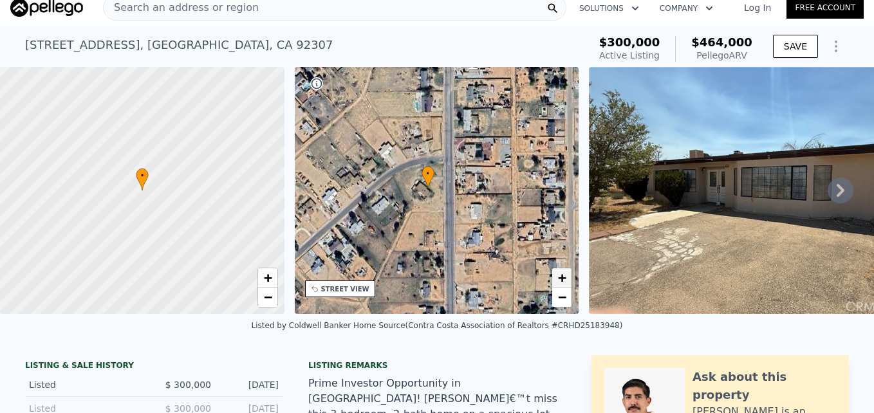
click at [563, 281] on span "+" at bounding box center [562, 278] width 8 height 16
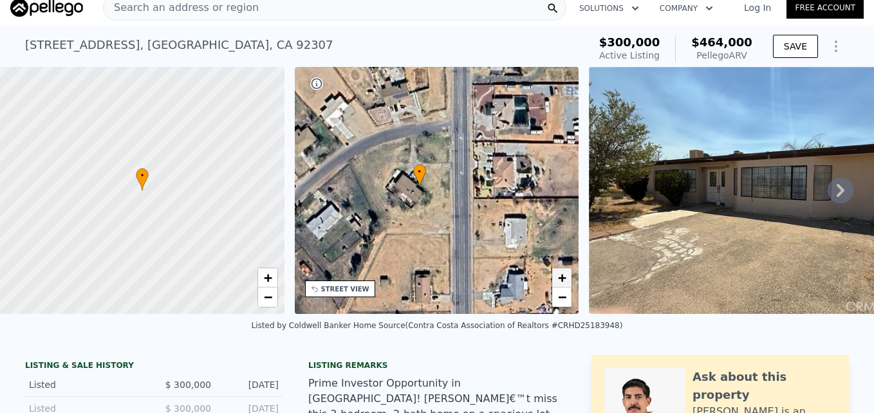
click at [563, 281] on span "+" at bounding box center [562, 278] width 8 height 16
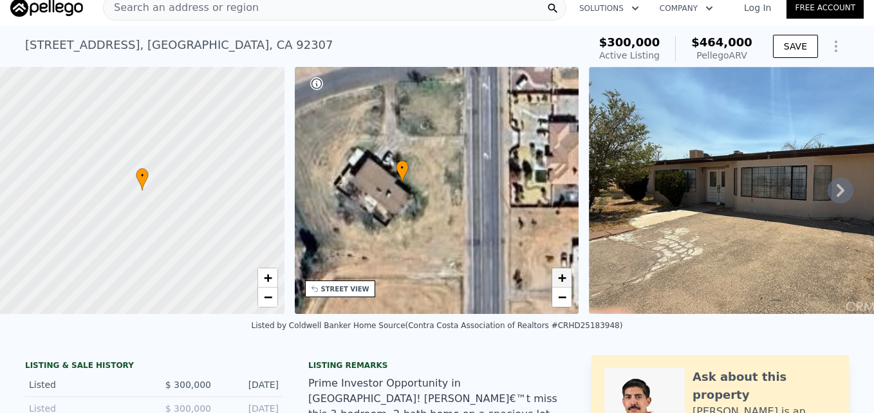
click at [563, 281] on span "+" at bounding box center [562, 278] width 8 height 16
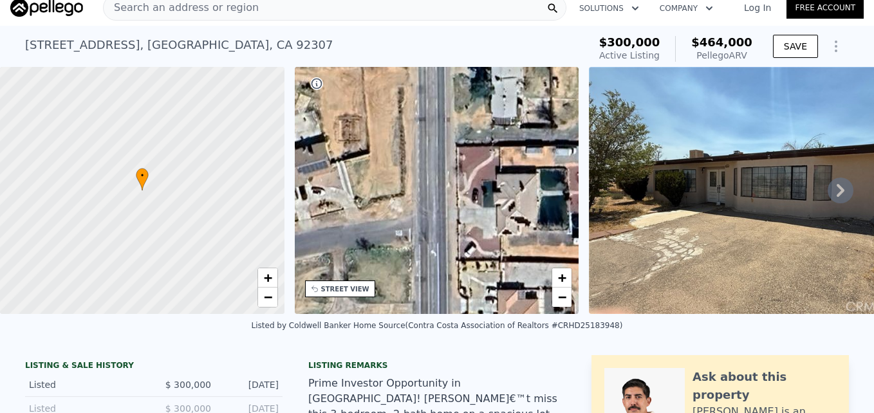
drag, startPoint x: 498, startPoint y: 131, endPoint x: 456, endPoint y: 276, distance: 150.8
click at [456, 276] on div "• + −" at bounding box center [437, 190] width 285 height 247
click at [565, 302] on span "−" at bounding box center [562, 297] width 8 height 16
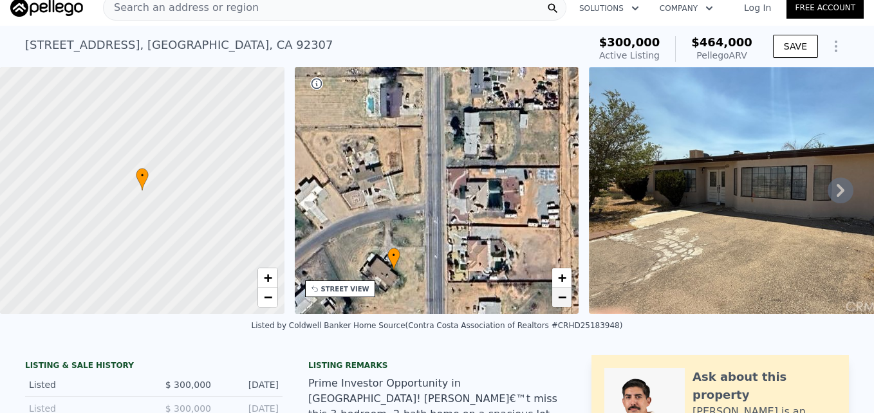
click at [565, 302] on span "−" at bounding box center [562, 297] width 8 height 16
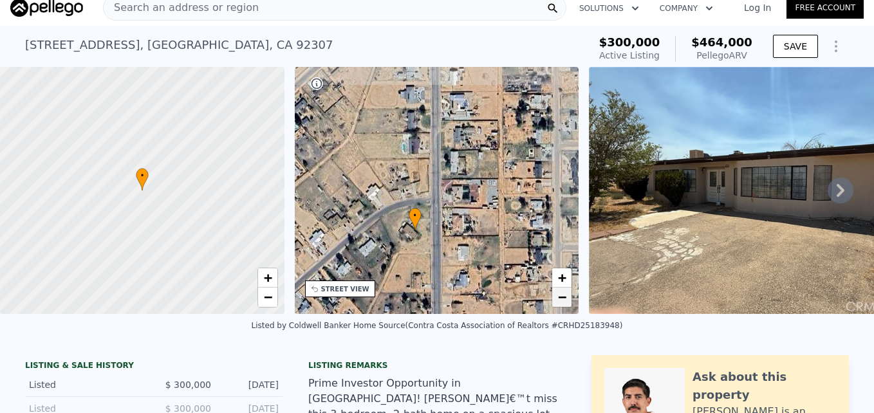
click at [565, 303] on span "−" at bounding box center [562, 297] width 8 height 16
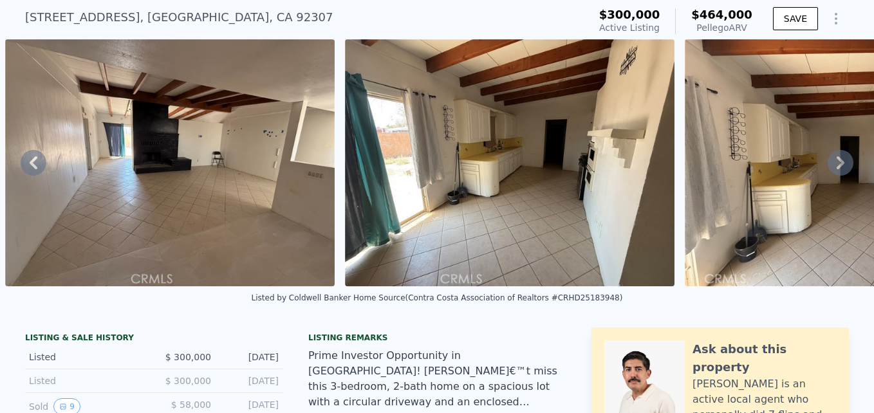
scroll to position [0, 0]
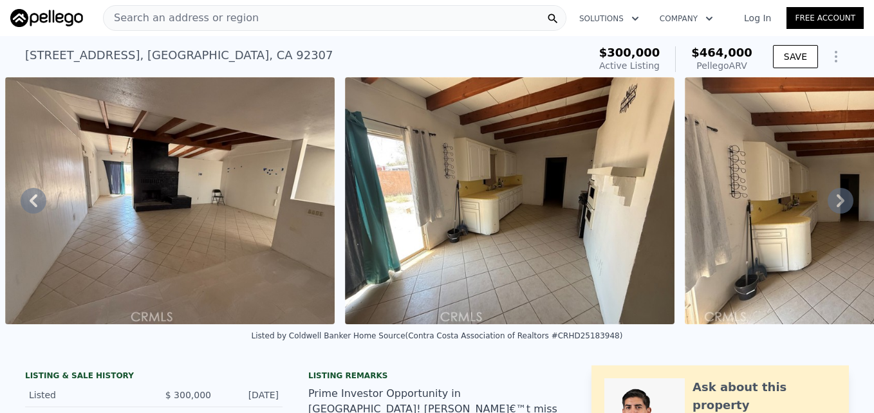
click at [233, 15] on span "Search an address or region" at bounding box center [181, 17] width 155 height 15
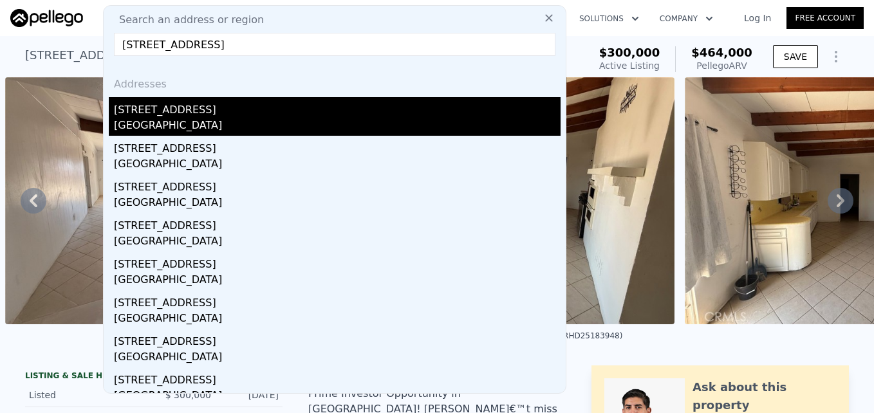
type input "[STREET_ADDRESS]"
click at [256, 126] on div "[GEOGRAPHIC_DATA]" at bounding box center [337, 127] width 447 height 18
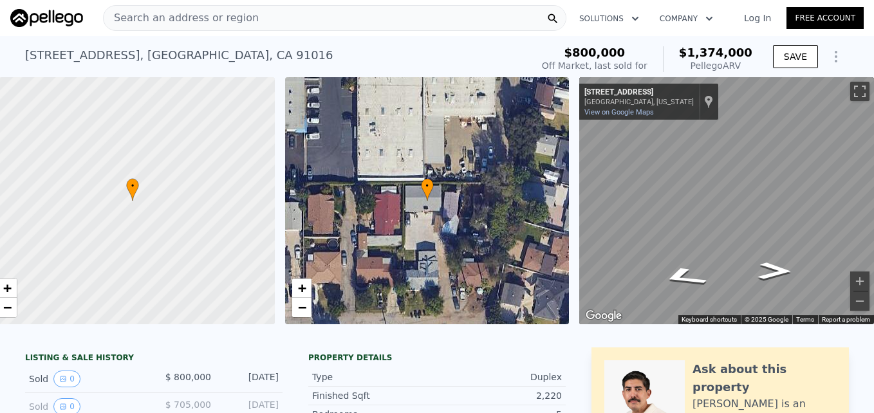
scroll to position [0, 24]
click at [297, 292] on link "+" at bounding box center [301, 288] width 19 height 19
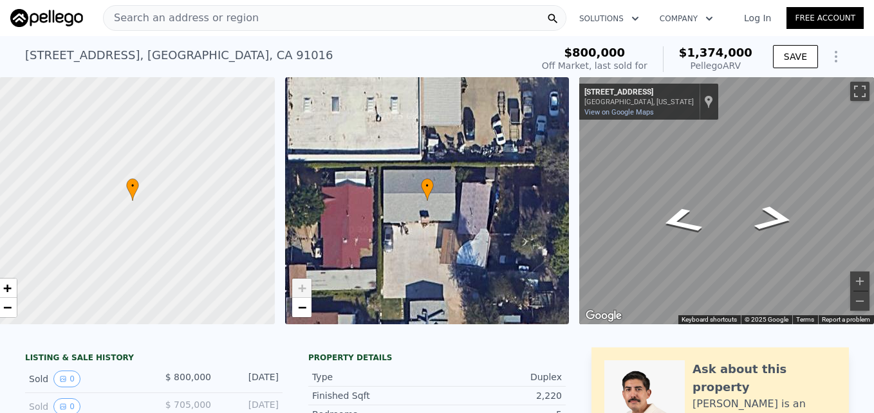
click at [297, 292] on link "+" at bounding box center [301, 288] width 19 height 19
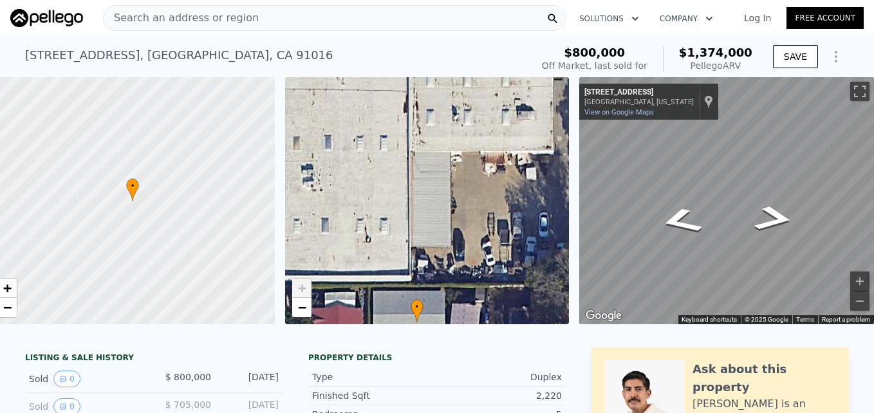
drag, startPoint x: 403, startPoint y: 184, endPoint x: 393, endPoint y: 305, distance: 121.5
click at [393, 305] on div "• + −" at bounding box center [427, 200] width 285 height 247
click at [298, 308] on link "−" at bounding box center [301, 307] width 19 height 19
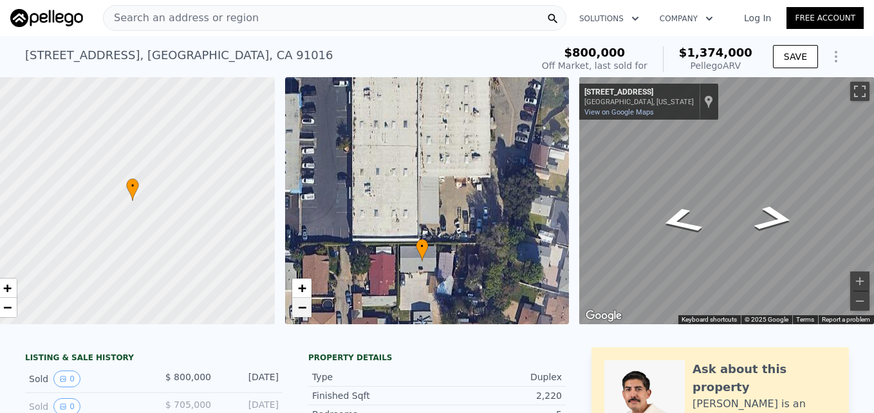
click at [297, 308] on span "−" at bounding box center [301, 307] width 8 height 16
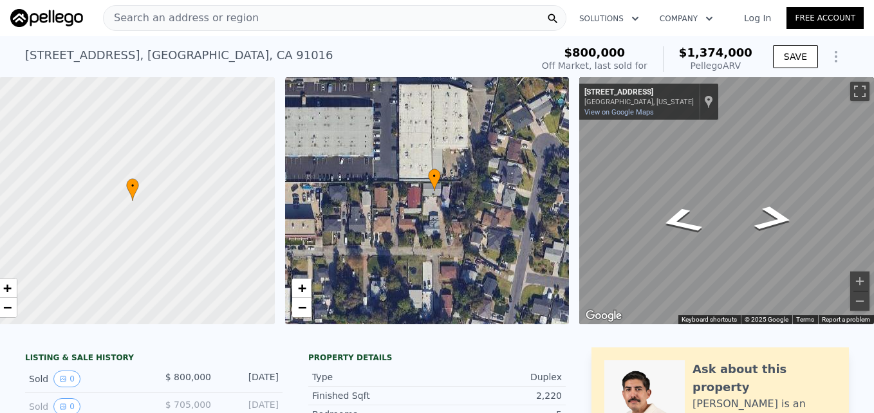
drag, startPoint x: 437, startPoint y: 294, endPoint x: 445, endPoint y: 253, distance: 41.3
click at [445, 253] on div "• + −" at bounding box center [427, 200] width 285 height 247
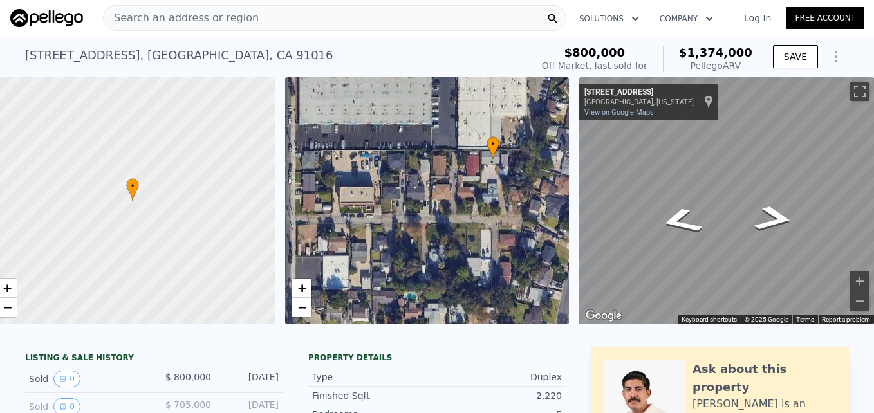
drag, startPoint x: 422, startPoint y: 240, endPoint x: 474, endPoint y: 209, distance: 60.4
click at [474, 209] on div "• + −" at bounding box center [427, 200] width 285 height 247
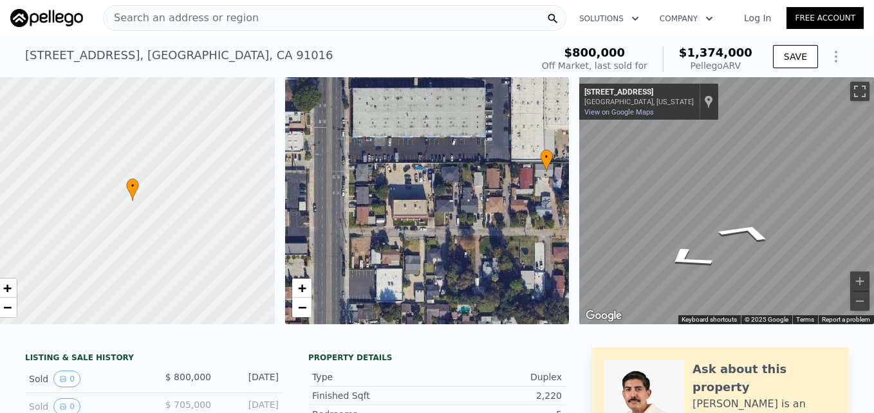
click at [610, 185] on div "• + − • + − ← Move left → Move right ↑ Move up ↓ Move down + Zoom in - Zoom out…" at bounding box center [437, 200] width 874 height 247
drag, startPoint x: 553, startPoint y: 172, endPoint x: 547, endPoint y: 179, distance: 9.6
click at [547, 179] on div "• + − • + − ← Move left → Move right ↑ Move up ↓ Move down + Zoom in - Zoom out…" at bounding box center [437, 200] width 874 height 247
click at [778, 230] on icon "Go East, E El Sur St" at bounding box center [769, 234] width 87 height 35
click at [687, 252] on icon "Go West, E El Sur St" at bounding box center [679, 246] width 66 height 30
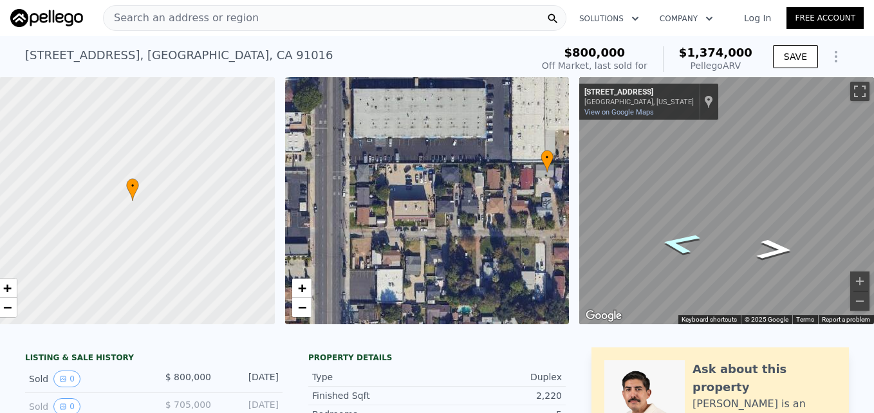
click at [669, 248] on icon "Go West, E El Sur St" at bounding box center [680, 244] width 75 height 32
click at [670, 249] on icon "Go Southwest, E El Sur St" at bounding box center [680, 252] width 77 height 32
click at [716, 225] on icon "Go West, E El Sur St" at bounding box center [726, 228] width 79 height 22
click at [657, 244] on icon "Go East, E El Sur St" at bounding box center [679, 247] width 62 height 29
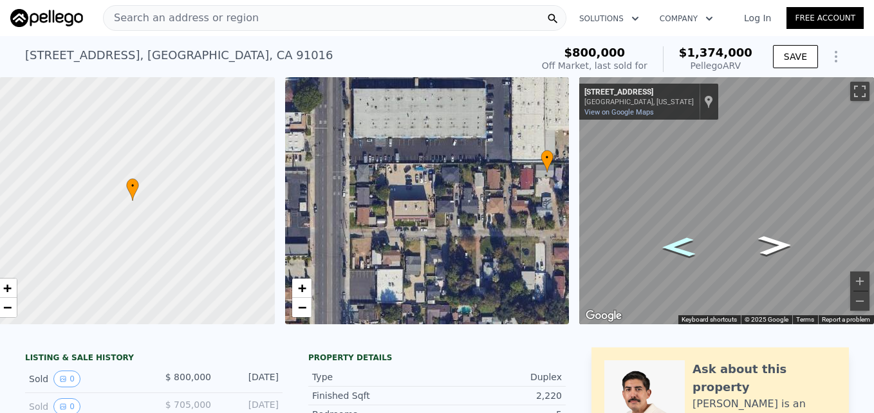
click at [657, 244] on icon "Go East, E El Sur St" at bounding box center [679, 247] width 62 height 29
click at [657, 244] on icon "Go East, E El Sur St" at bounding box center [679, 244] width 67 height 30
click at [676, 259] on icon "Go Northeast, E El Sur St" at bounding box center [686, 255] width 90 height 35
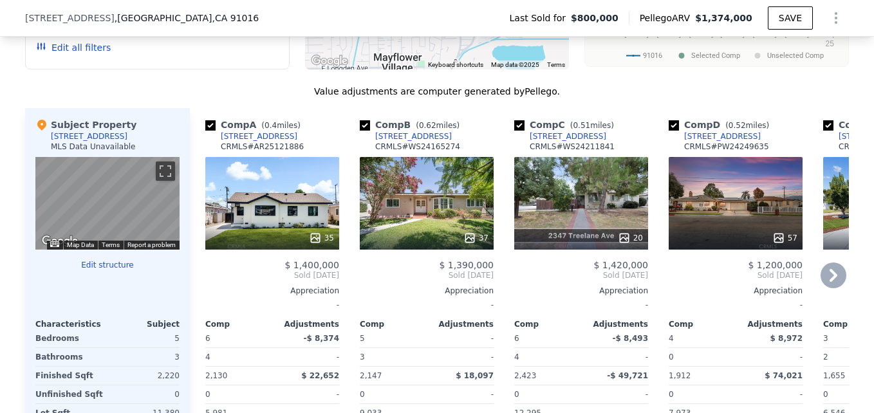
scroll to position [1244, 0]
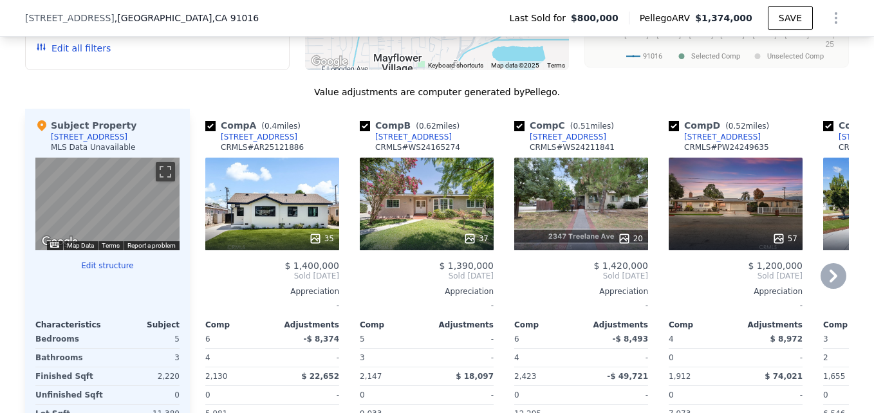
click at [286, 235] on div "35" at bounding box center [272, 204] width 134 height 93
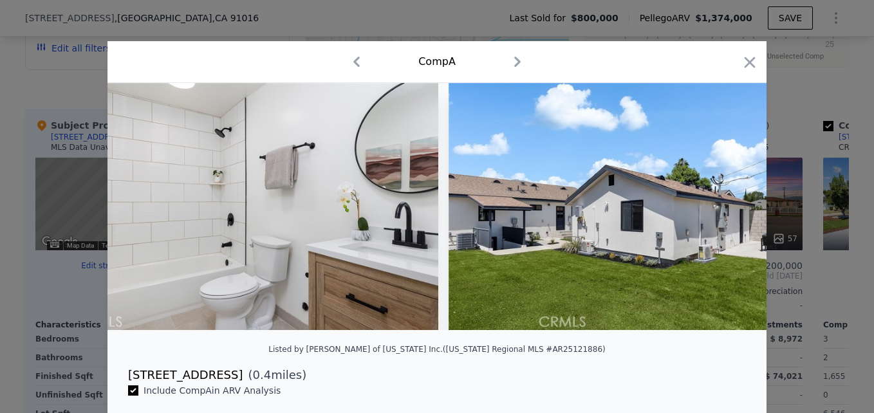
scroll to position [0, 12101]
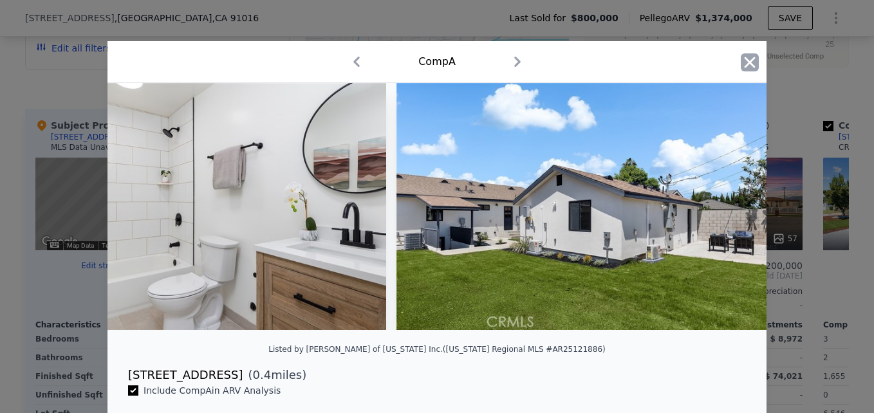
click at [749, 61] on icon "button" at bounding box center [750, 62] width 18 height 18
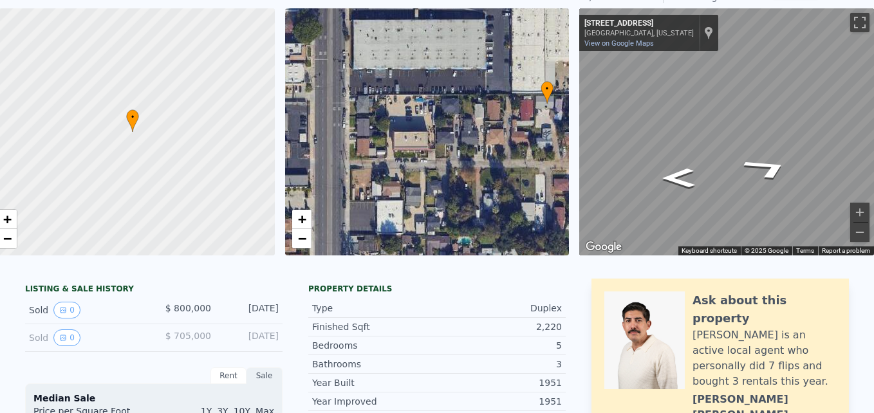
scroll to position [1, 0]
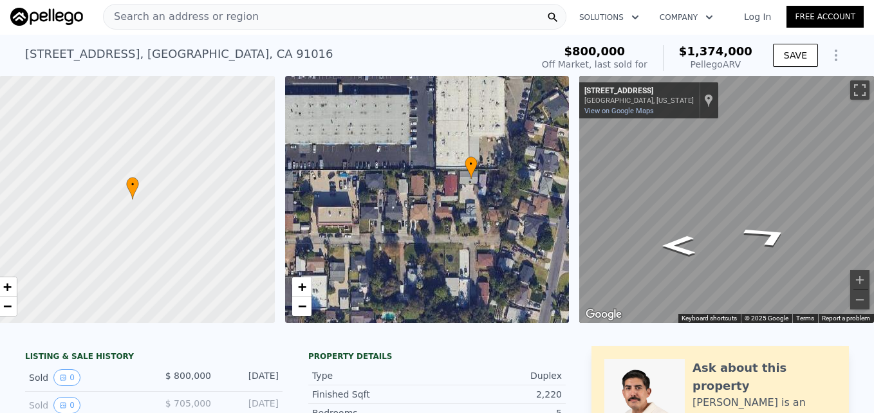
drag, startPoint x: 504, startPoint y: 202, endPoint x: 380, endPoint y: 196, distance: 124.4
click at [380, 196] on div "• + −" at bounding box center [427, 199] width 285 height 247
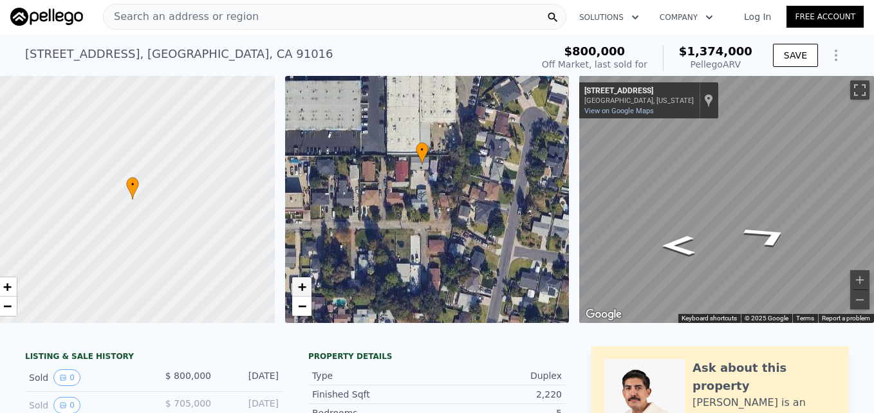
click at [297, 285] on span "+" at bounding box center [301, 287] width 8 height 16
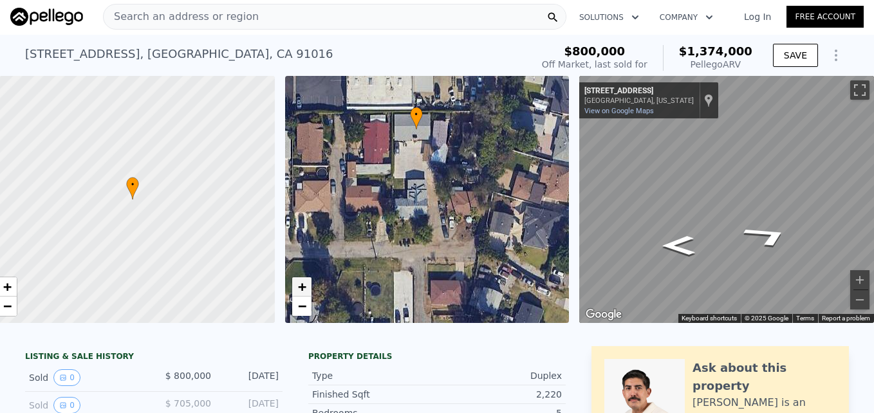
click at [297, 285] on span "+" at bounding box center [301, 287] width 8 height 16
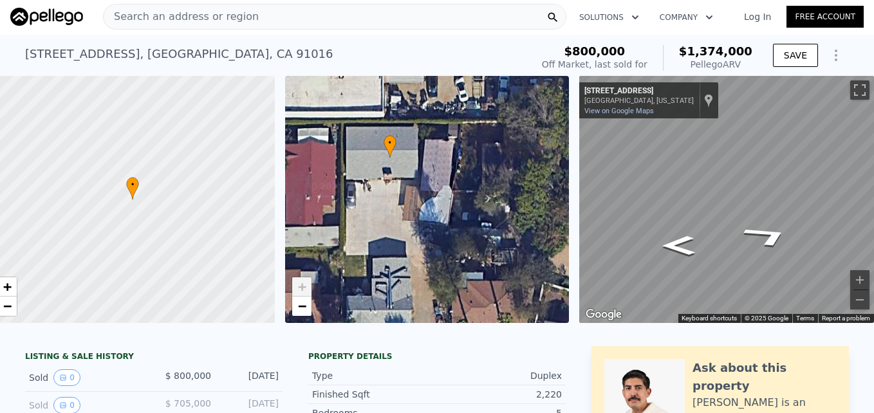
drag, startPoint x: 425, startPoint y: 145, endPoint x: 409, endPoint y: 243, distance: 99.1
click at [409, 243] on div "• + −" at bounding box center [427, 199] width 285 height 247
drag, startPoint x: 409, startPoint y: 339, endPoint x: 416, endPoint y: 332, distance: 10.0
drag, startPoint x: 416, startPoint y: 332, endPoint x: 456, endPoint y: 378, distance: 61.6
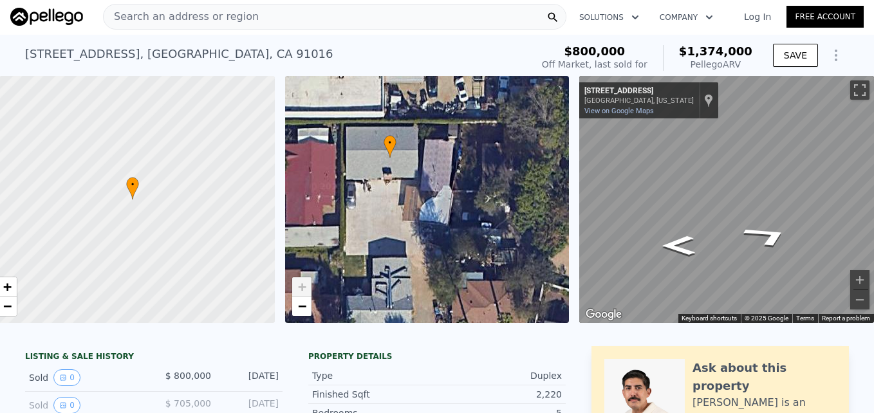
click at [456, 378] on div "Type Duplex" at bounding box center [437, 376] width 258 height 19
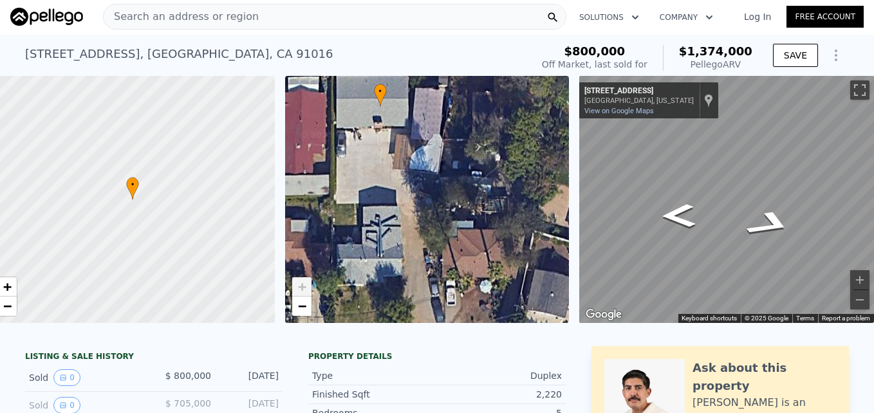
drag, startPoint x: 425, startPoint y: 196, endPoint x: 422, endPoint y: 168, distance: 27.9
click at [422, 168] on div "• + −" at bounding box center [427, 199] width 285 height 247
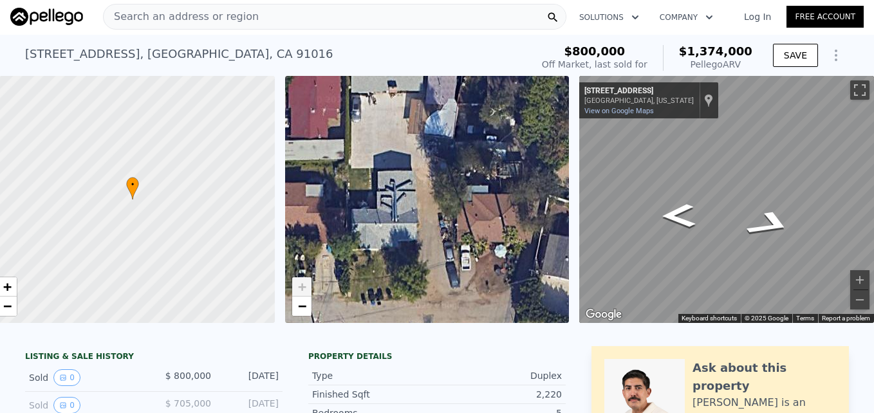
drag, startPoint x: 402, startPoint y: 274, endPoint x: 417, endPoint y: 253, distance: 25.9
click at [417, 253] on div "• + −" at bounding box center [427, 199] width 285 height 247
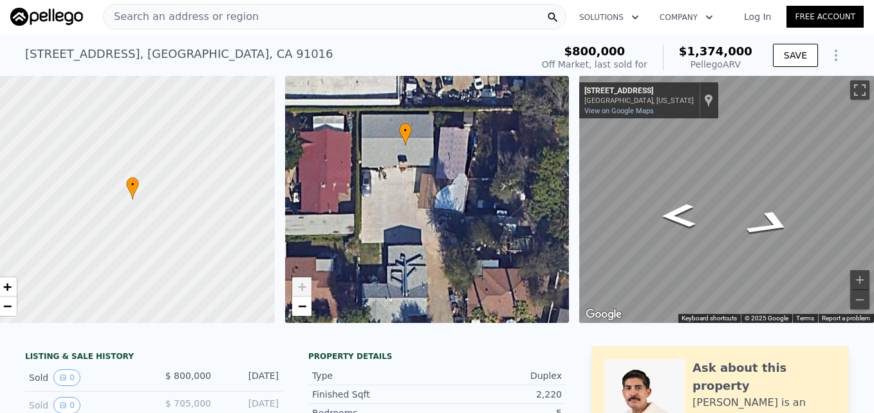
drag, startPoint x: 420, startPoint y: 226, endPoint x: 411, endPoint y: 235, distance: 12.3
click at [411, 235] on div "• + −" at bounding box center [427, 199] width 285 height 247
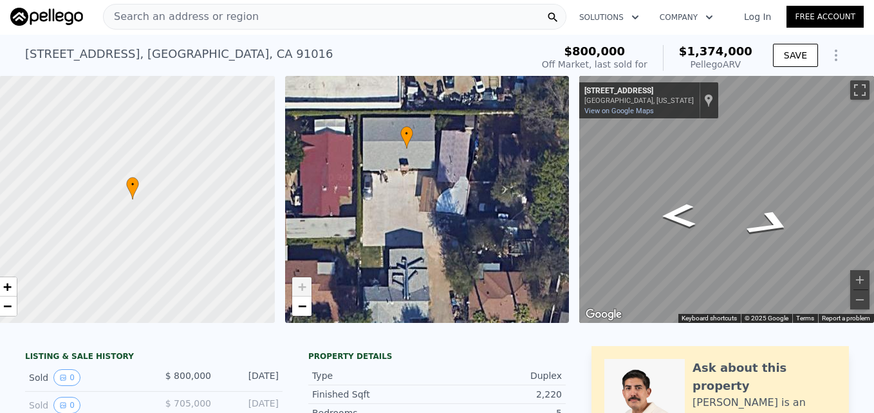
drag, startPoint x: 395, startPoint y: 296, endPoint x: 409, endPoint y: 321, distance: 29.4
click at [409, 321] on div "• + −" at bounding box center [427, 199] width 285 height 247
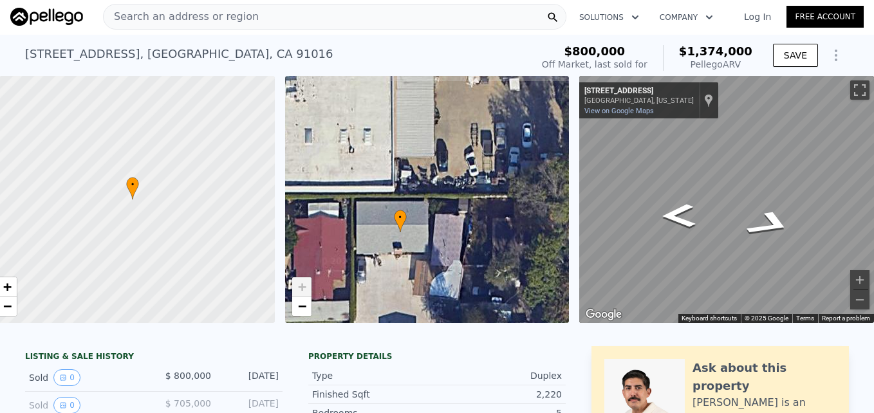
drag, startPoint x: 438, startPoint y: 196, endPoint x: 430, endPoint y: 281, distance: 85.3
click at [430, 281] on div "• + −" at bounding box center [427, 199] width 285 height 247
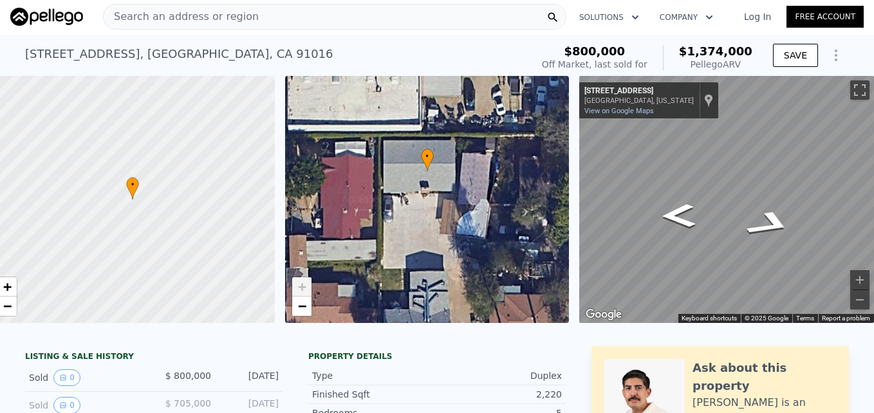
drag, startPoint x: 399, startPoint y: 239, endPoint x: 427, endPoint y: 174, distance: 70.9
click at [427, 174] on div "• + −" at bounding box center [427, 199] width 285 height 247
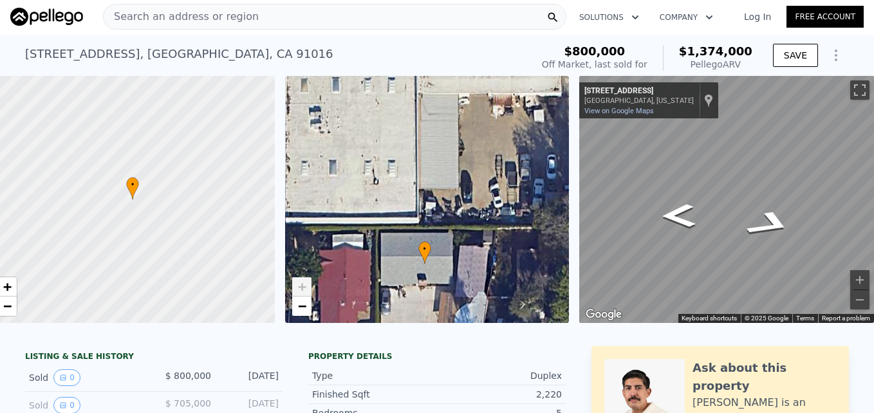
drag, startPoint x: 456, startPoint y: 209, endPoint x: 454, endPoint y: 305, distance: 95.3
click at [454, 305] on div "• + −" at bounding box center [427, 199] width 285 height 247
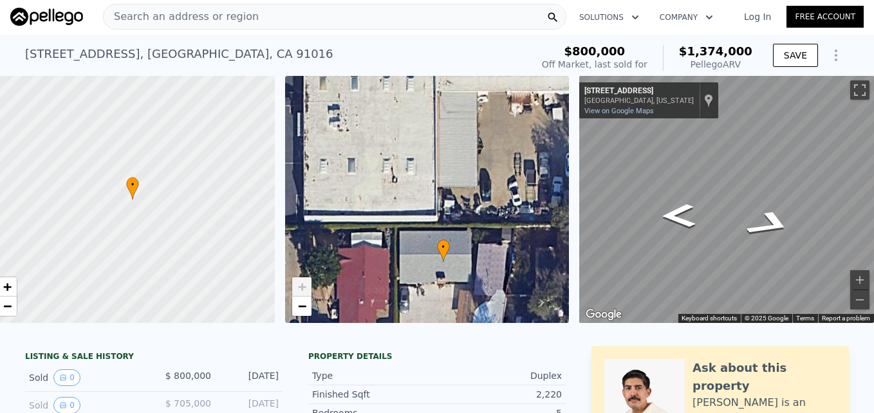
drag, startPoint x: 411, startPoint y: 159, endPoint x: 430, endPoint y: 157, distance: 18.8
click at [430, 157] on div "• + −" at bounding box center [427, 199] width 285 height 247
click at [300, 306] on link "−" at bounding box center [301, 306] width 19 height 19
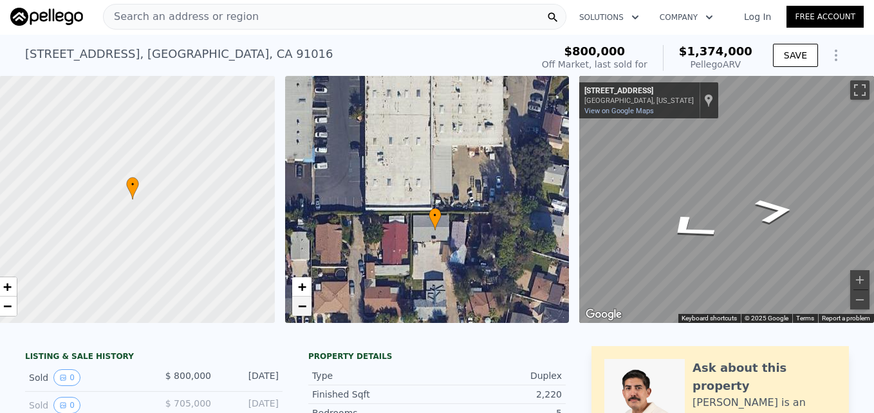
click at [300, 306] on link "−" at bounding box center [301, 306] width 19 height 19
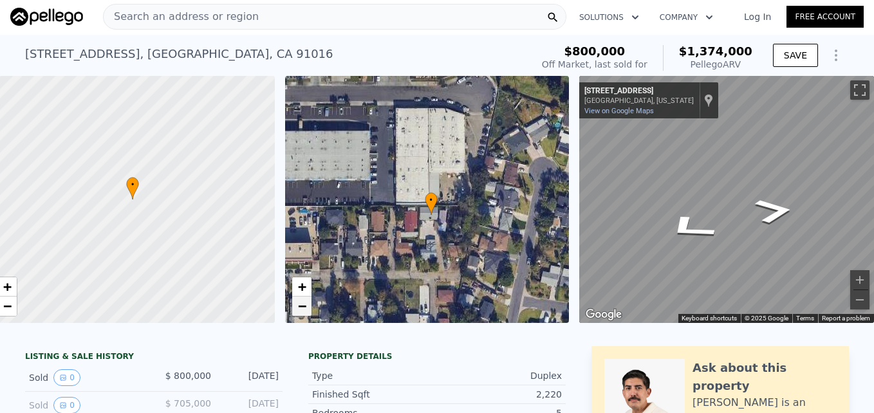
click at [300, 306] on link "−" at bounding box center [301, 306] width 19 height 19
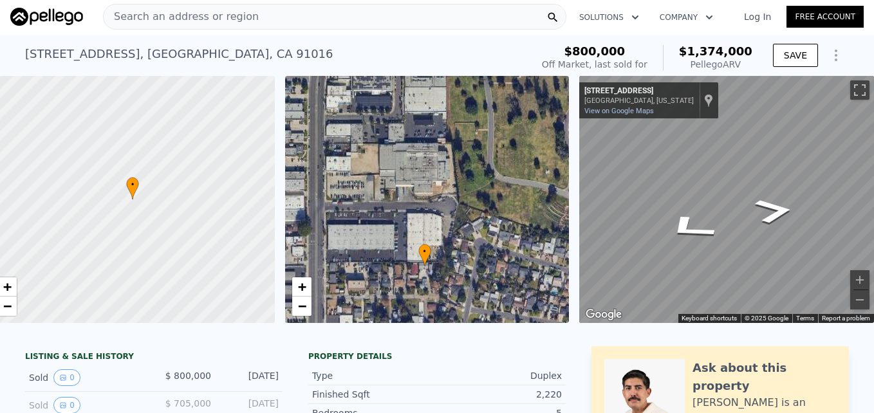
drag, startPoint x: 439, startPoint y: 181, endPoint x: 435, endPoint y: 241, distance: 60.0
click at [435, 241] on div "• + −" at bounding box center [427, 199] width 285 height 247
click at [297, 288] on span "+" at bounding box center [301, 287] width 8 height 16
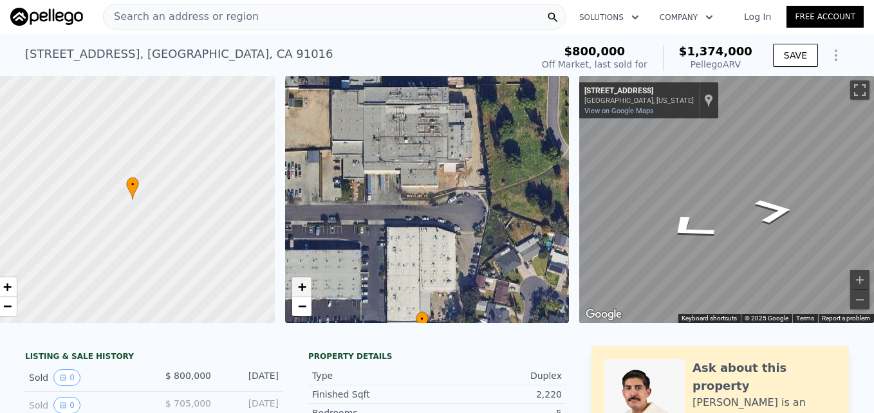
click at [297, 288] on span "+" at bounding box center [301, 287] width 8 height 16
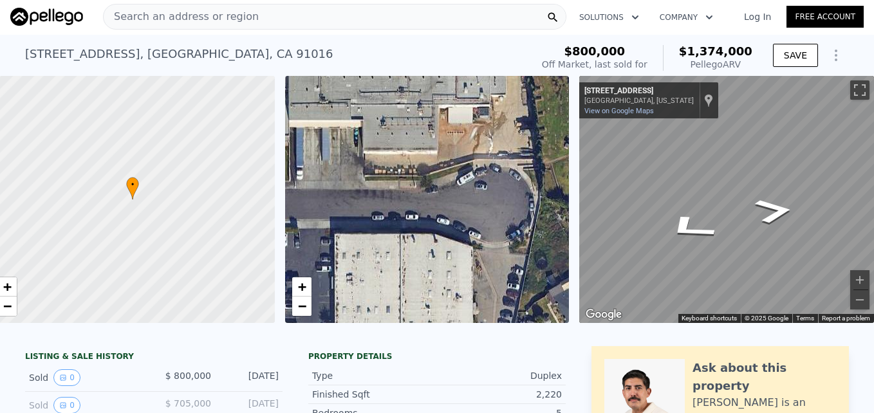
drag, startPoint x: 368, startPoint y: 267, endPoint x: 346, endPoint y: 205, distance: 65.0
click at [347, 211] on div "• + −" at bounding box center [427, 199] width 285 height 247
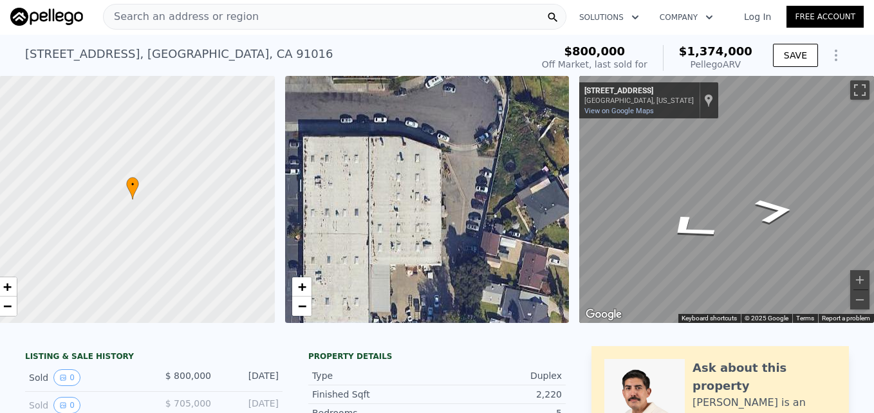
drag, startPoint x: 379, startPoint y: 247, endPoint x: 377, endPoint y: 186, distance: 61.2
click at [377, 186] on div "• + −" at bounding box center [427, 199] width 285 height 247
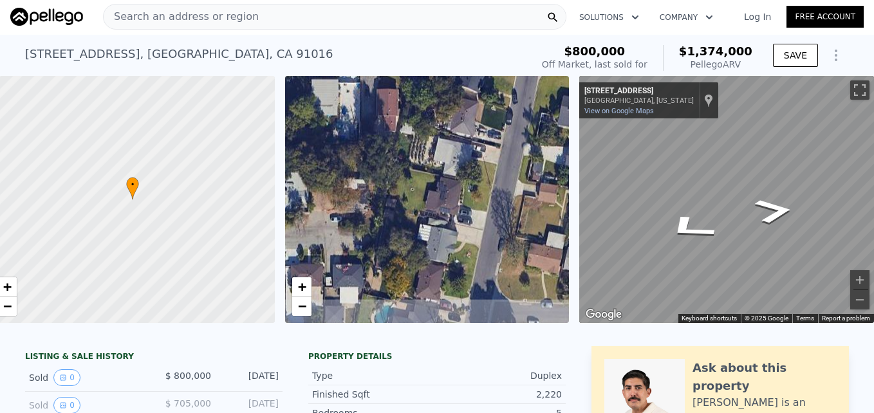
drag, startPoint x: 384, startPoint y: 254, endPoint x: 394, endPoint y: 330, distance: 77.3
click at [394, 323] on div "• + − • + − ← Move left → Move right ↑ Move up ↓ Move down + Zoom in - Zoom out…" at bounding box center [437, 199] width 874 height 247
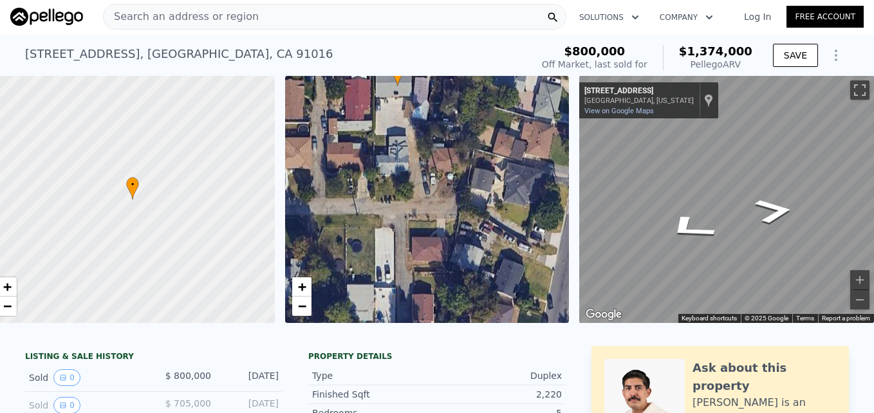
drag, startPoint x: 405, startPoint y: 314, endPoint x: 419, endPoint y: 342, distance: 31.7
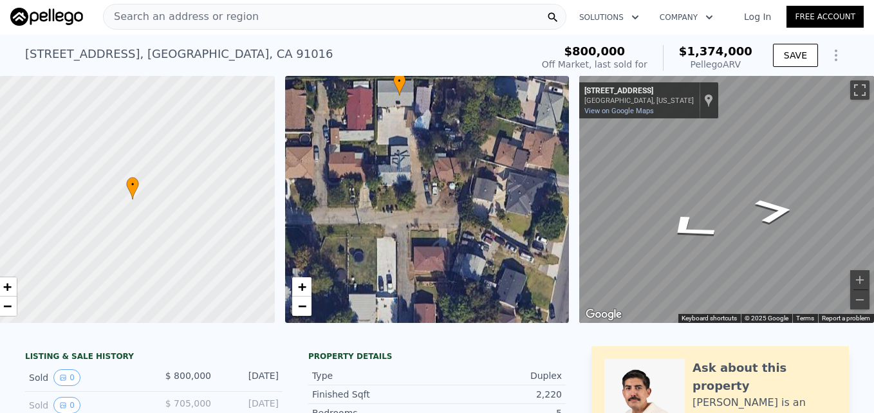
drag, startPoint x: 384, startPoint y: 183, endPoint x: 395, endPoint y: 274, distance: 90.8
click at [395, 274] on div "• + −" at bounding box center [427, 199] width 285 height 247
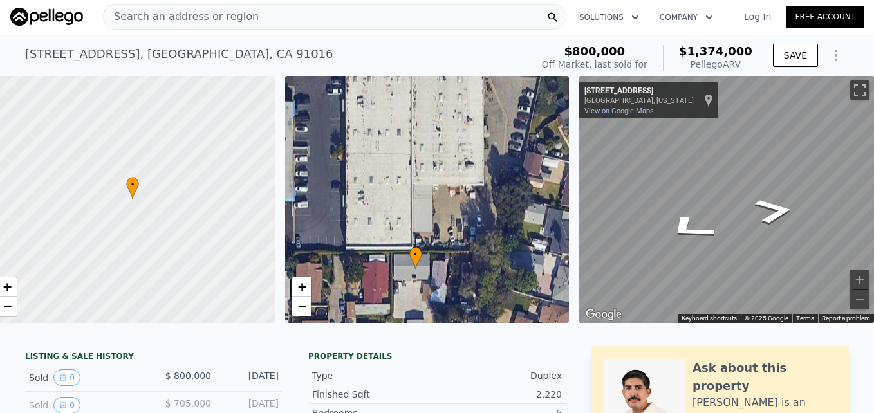
drag, startPoint x: 415, startPoint y: 137, endPoint x: 418, endPoint y: 205, distance: 67.7
click at [418, 205] on div "• + −" at bounding box center [427, 199] width 285 height 247
click at [297, 307] on span "−" at bounding box center [301, 306] width 8 height 16
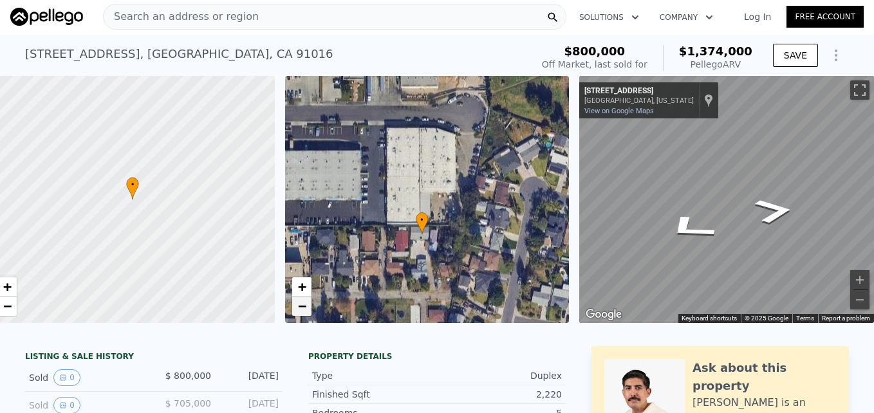
click at [297, 307] on span "−" at bounding box center [301, 306] width 8 height 16
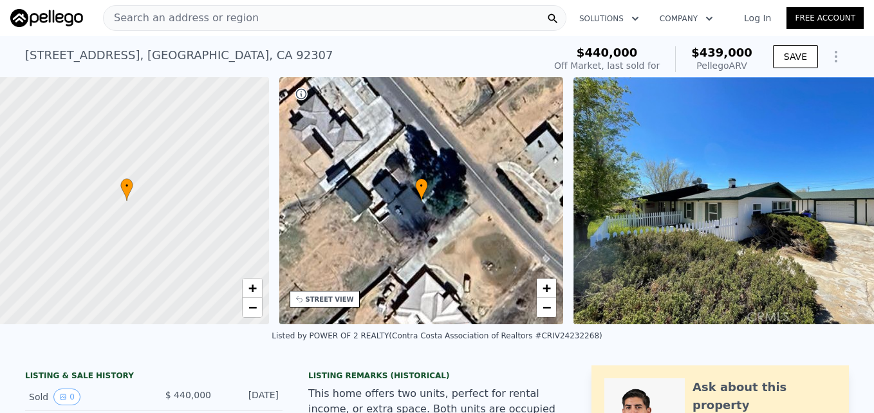
scroll to position [0, 5]
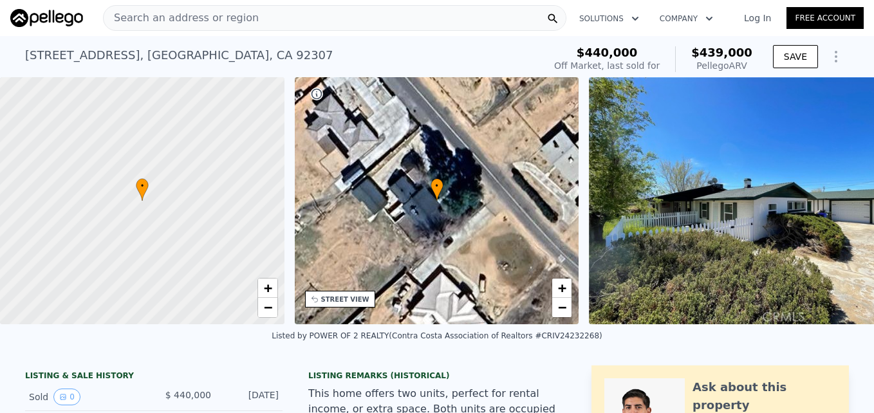
click at [218, 14] on span "Search an address or region" at bounding box center [181, 17] width 155 height 15
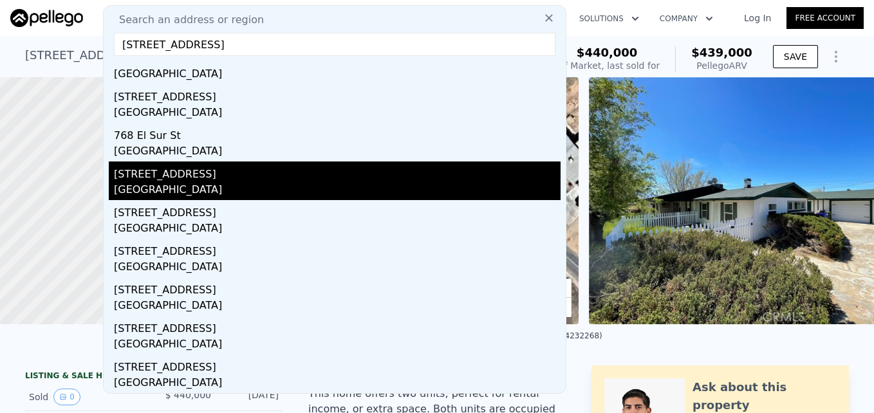
scroll to position [0, 0]
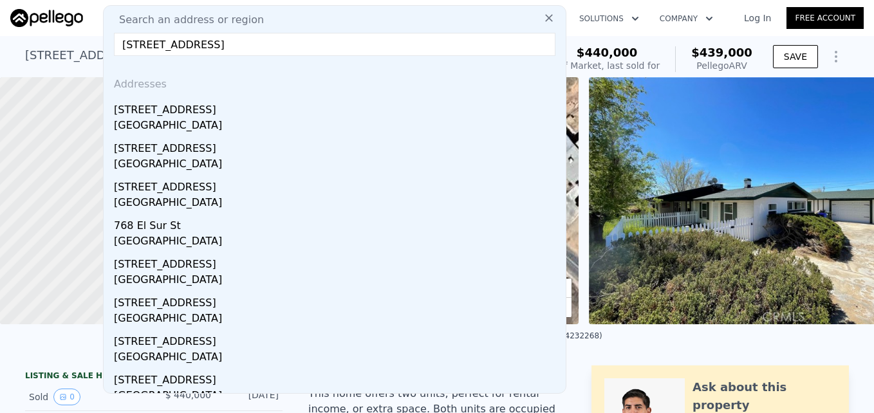
type input "253 W El Sur St, Monrovi"
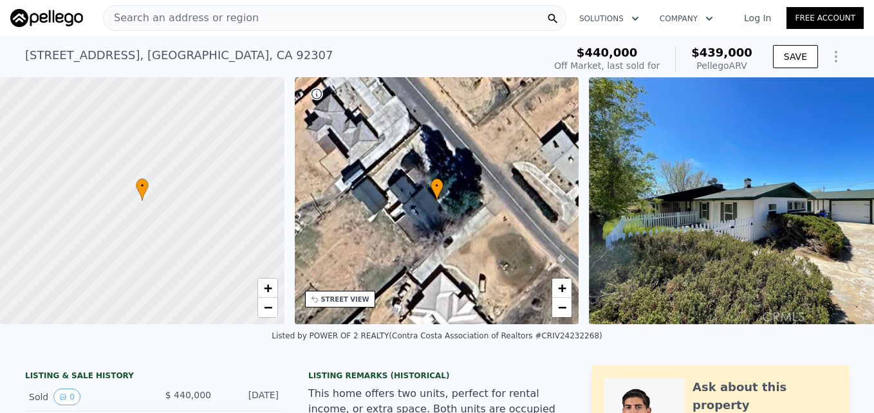
click at [694, 346] on div "Listed by POWER OF 2 REALTY (Contra Costa Association of Realtors #CRIV24232268)" at bounding box center [437, 339] width 874 height 31
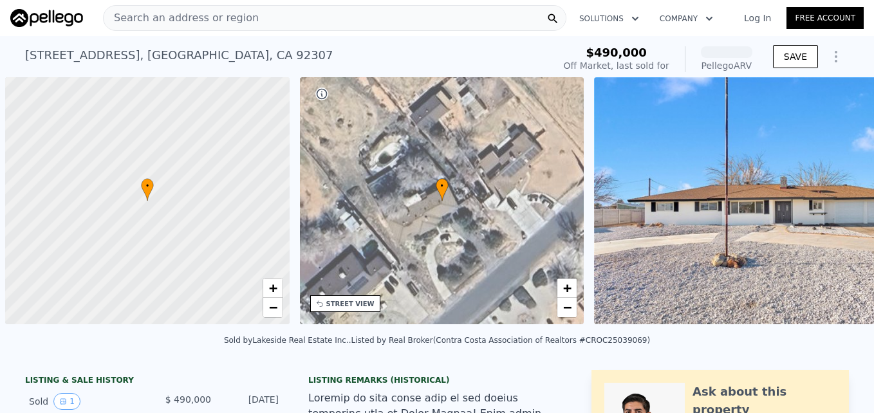
scroll to position [0, 5]
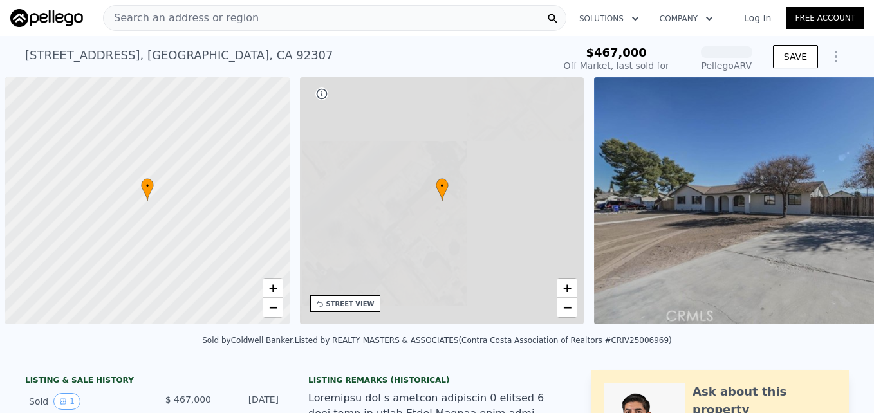
scroll to position [0, 5]
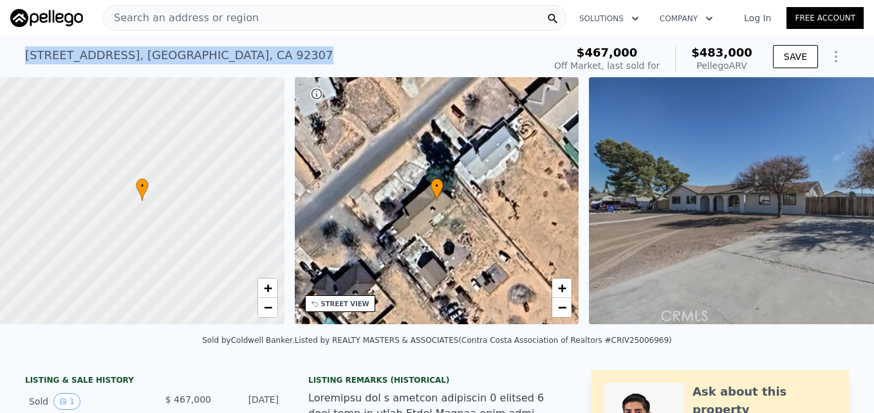
drag, startPoint x: 17, startPoint y: 51, endPoint x: 261, endPoint y: 50, distance: 244.0
click at [261, 50] on div "14301 Jicarilla Rd , Apple Valley , CA 92307 Sold Feb 2025 for $467k (~ARV $483…" at bounding box center [437, 56] width 874 height 41
drag, startPoint x: 261, startPoint y: 50, endPoint x: 220, endPoint y: 53, distance: 42.0
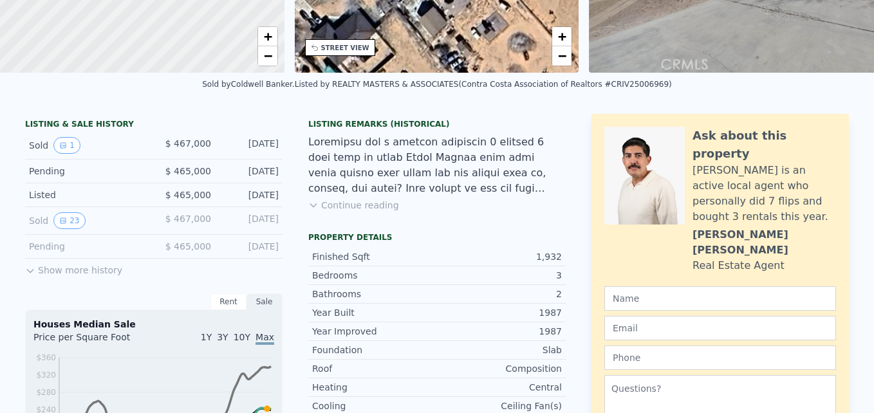
scroll to position [0, 0]
